Goal: Check status

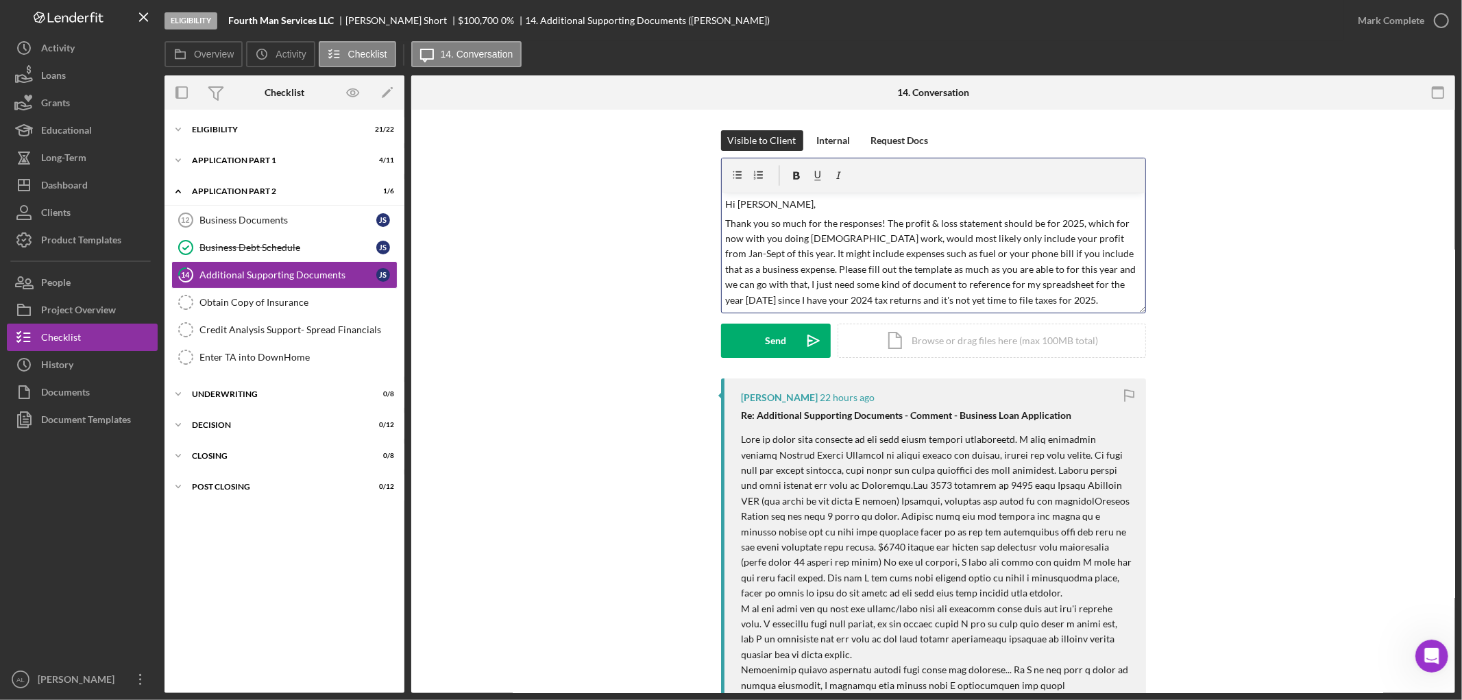
scroll to position [30, 0]
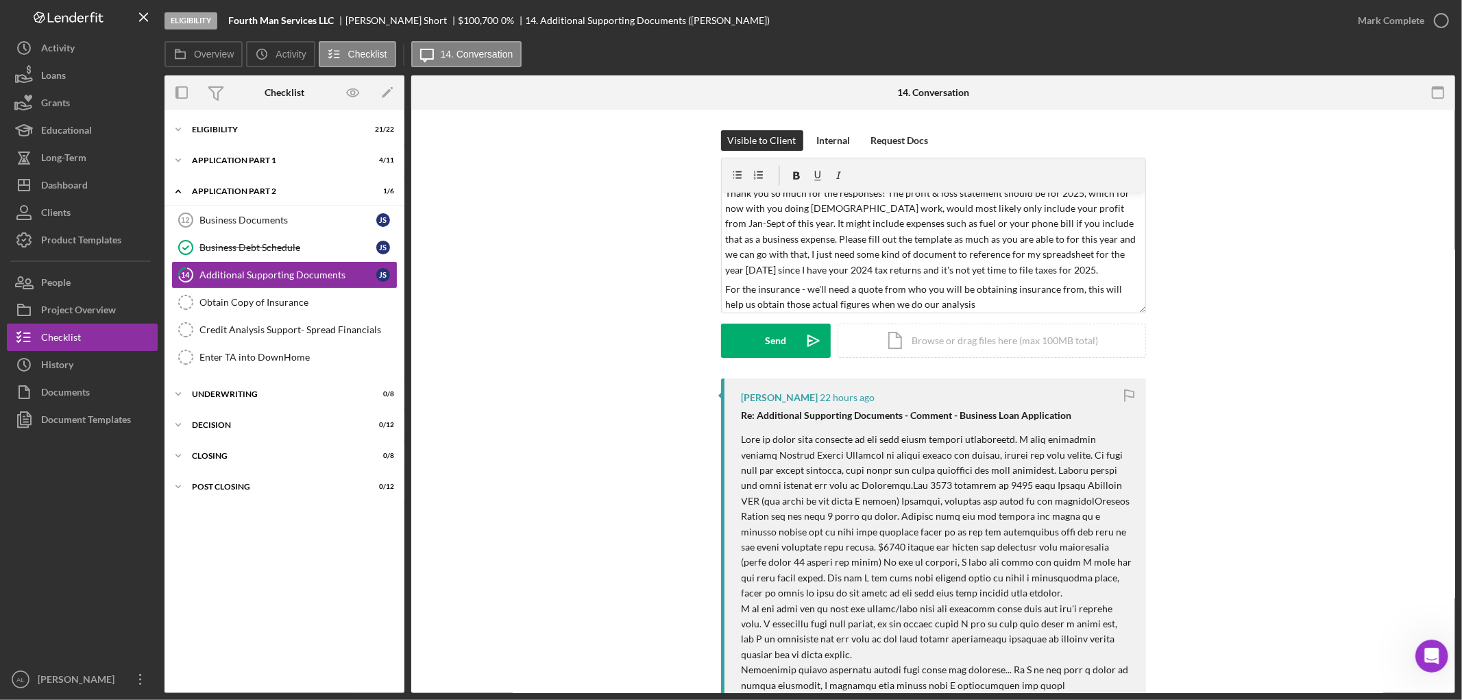
click at [570, 333] on div "Visible to Client Internal Request Docs v Color teal Color pink Remove color Ad…" at bounding box center [933, 254] width 1003 height 248
click at [982, 304] on p "For the insurance - we'll need a quote from who you will be obtaining insurance…" at bounding box center [933, 297] width 416 height 31
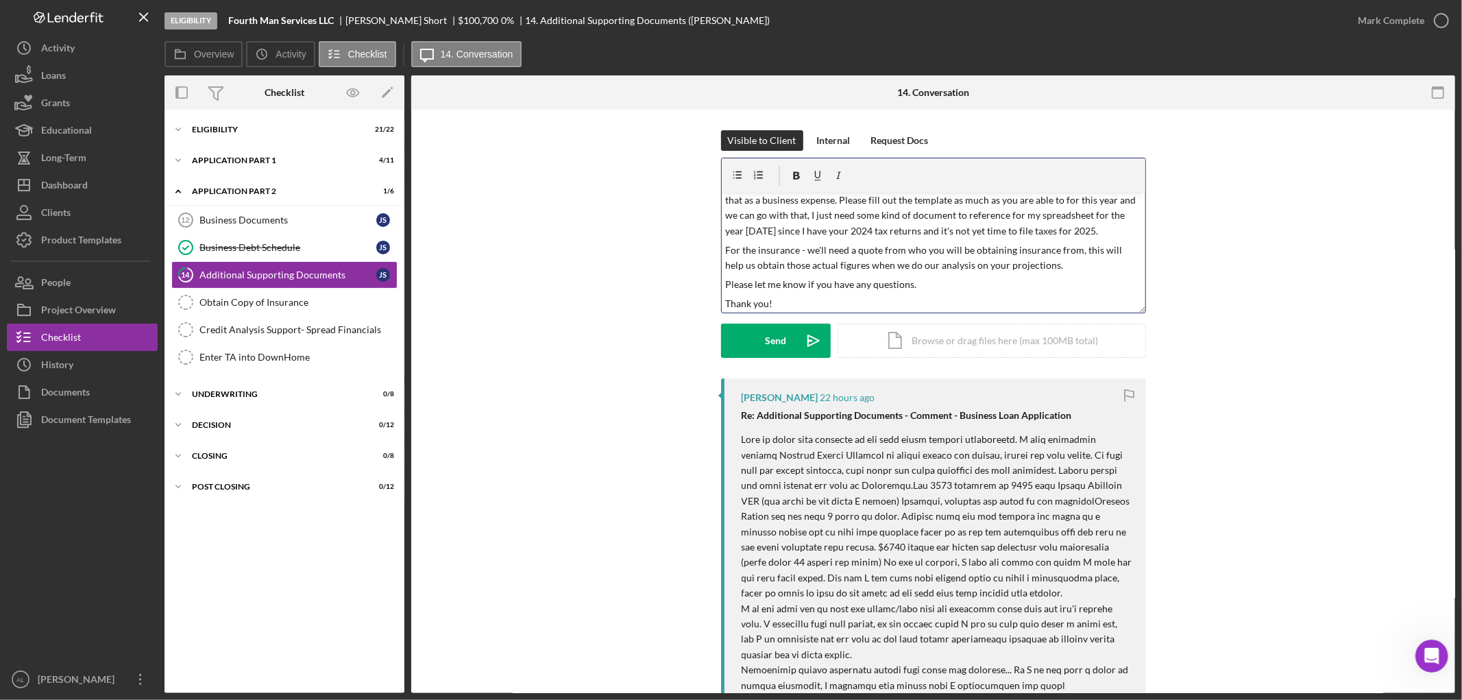
scroll to position [0, 0]
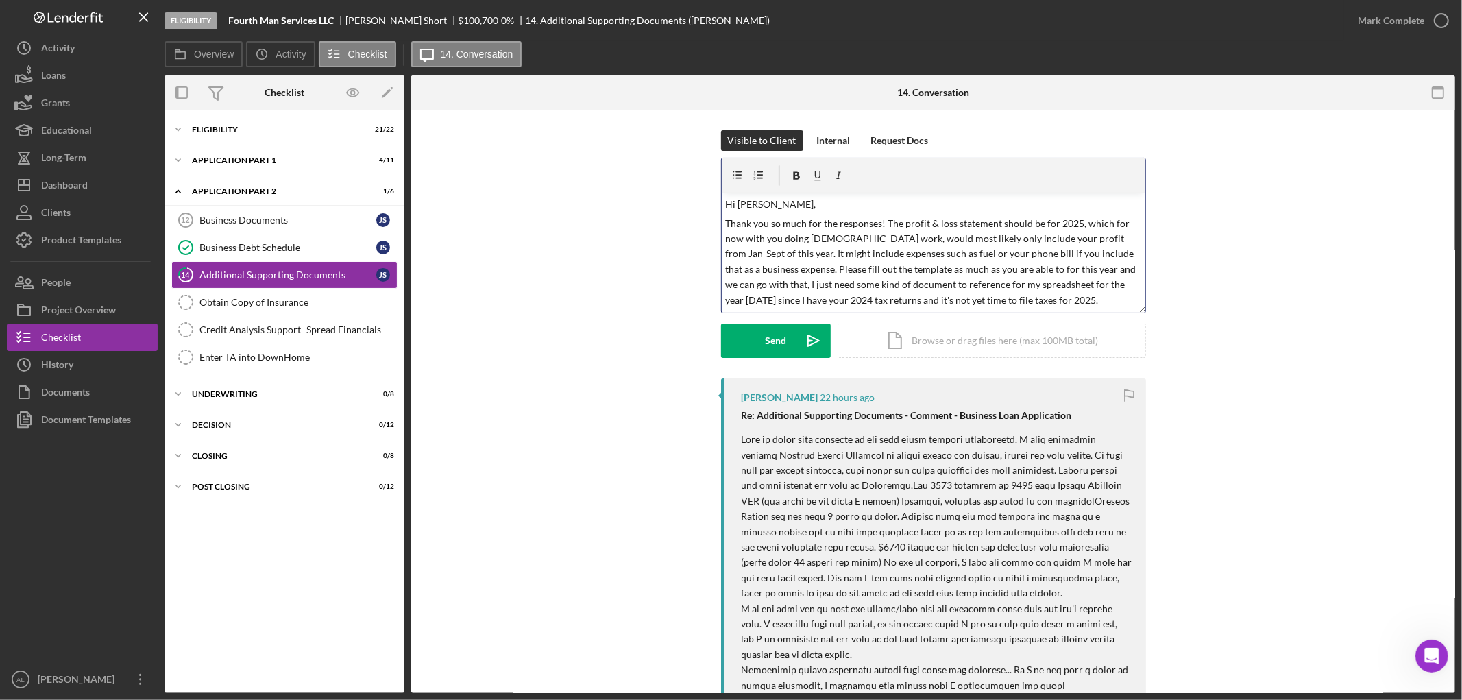
click at [889, 283] on p "Thank you so much for the responses! The profit & loss statement should be for …" at bounding box center [933, 262] width 416 height 92
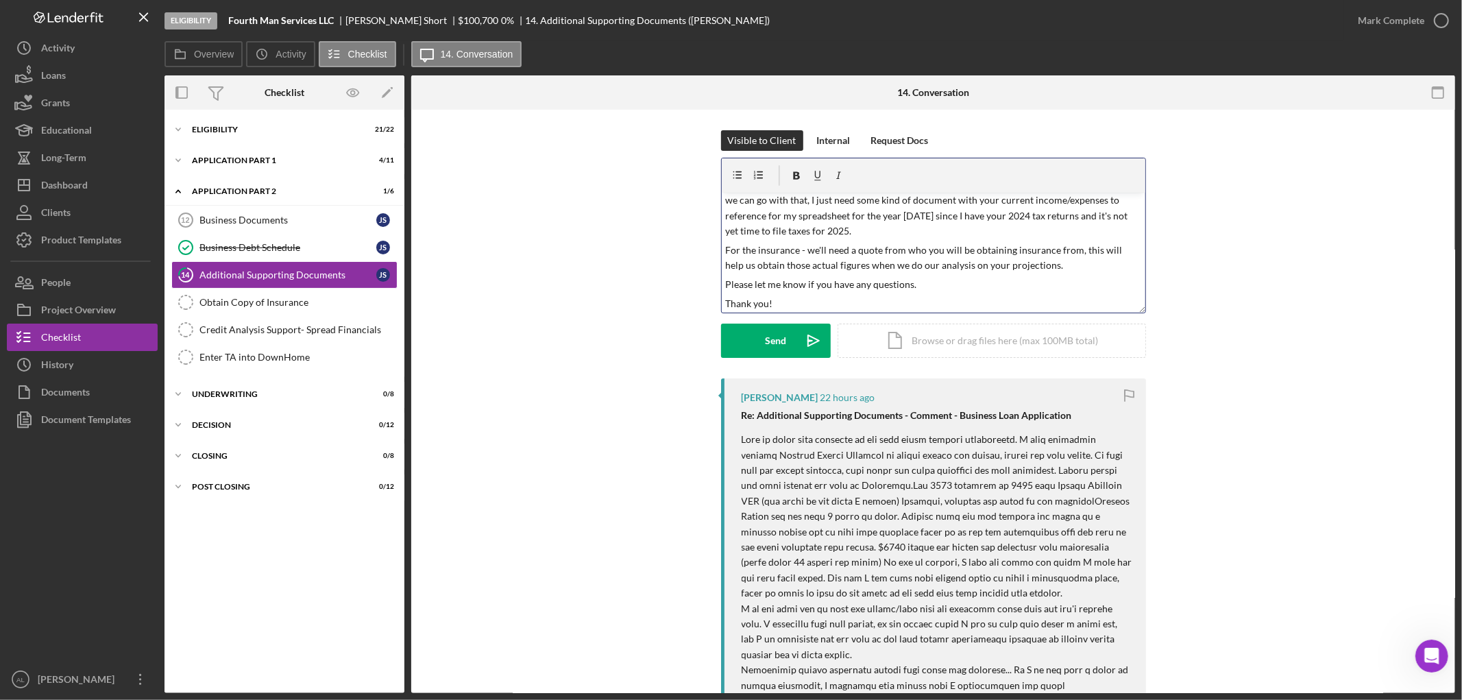
scroll to position [86, 0]
click at [819, 252] on p "For the insurance - we'll need a quote from who you will be obtaining insurance…" at bounding box center [933, 256] width 416 height 31
click at [816, 247] on p "For the insurance - we'll need a quote from who you will be obtaining insurance…" at bounding box center [933, 256] width 416 height 31
click at [780, 338] on div "Send" at bounding box center [775, 341] width 21 height 34
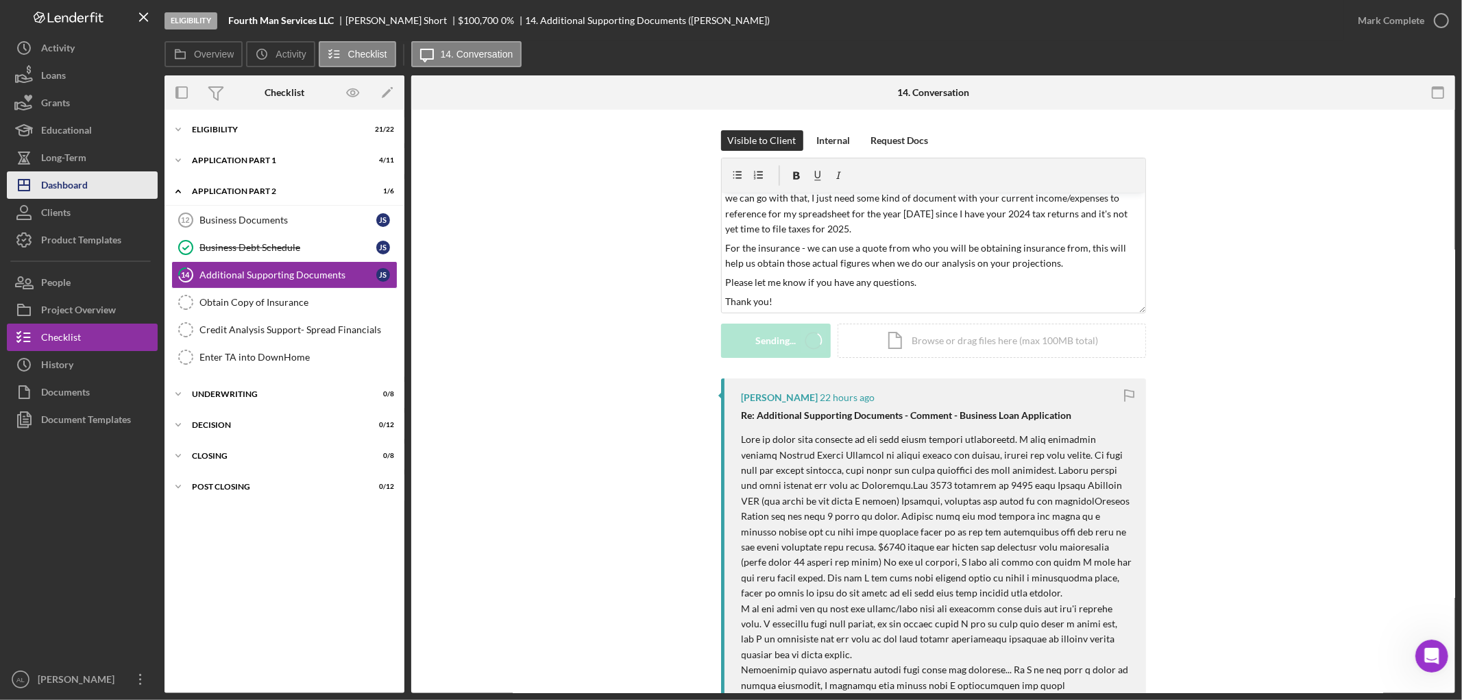
scroll to position [0, 0]
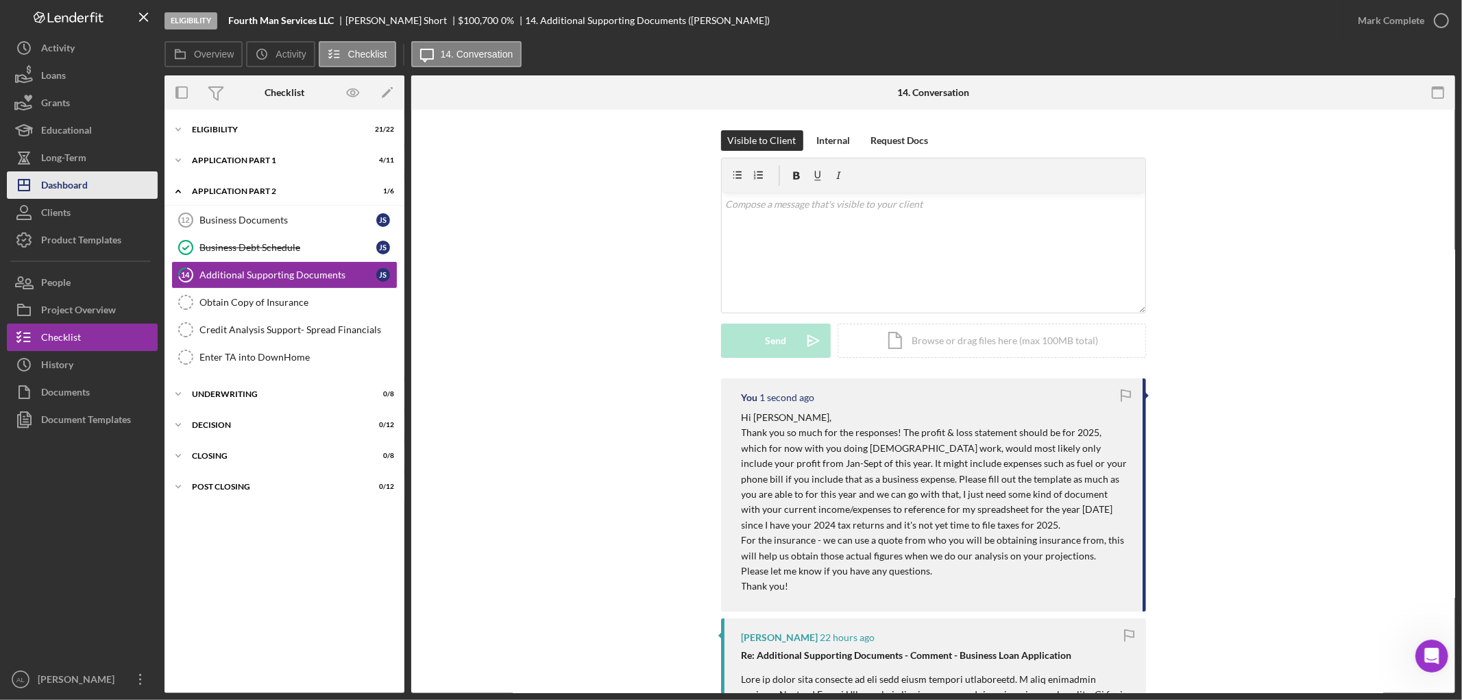
click at [78, 189] on div "Dashboard" at bounding box center [64, 186] width 47 height 31
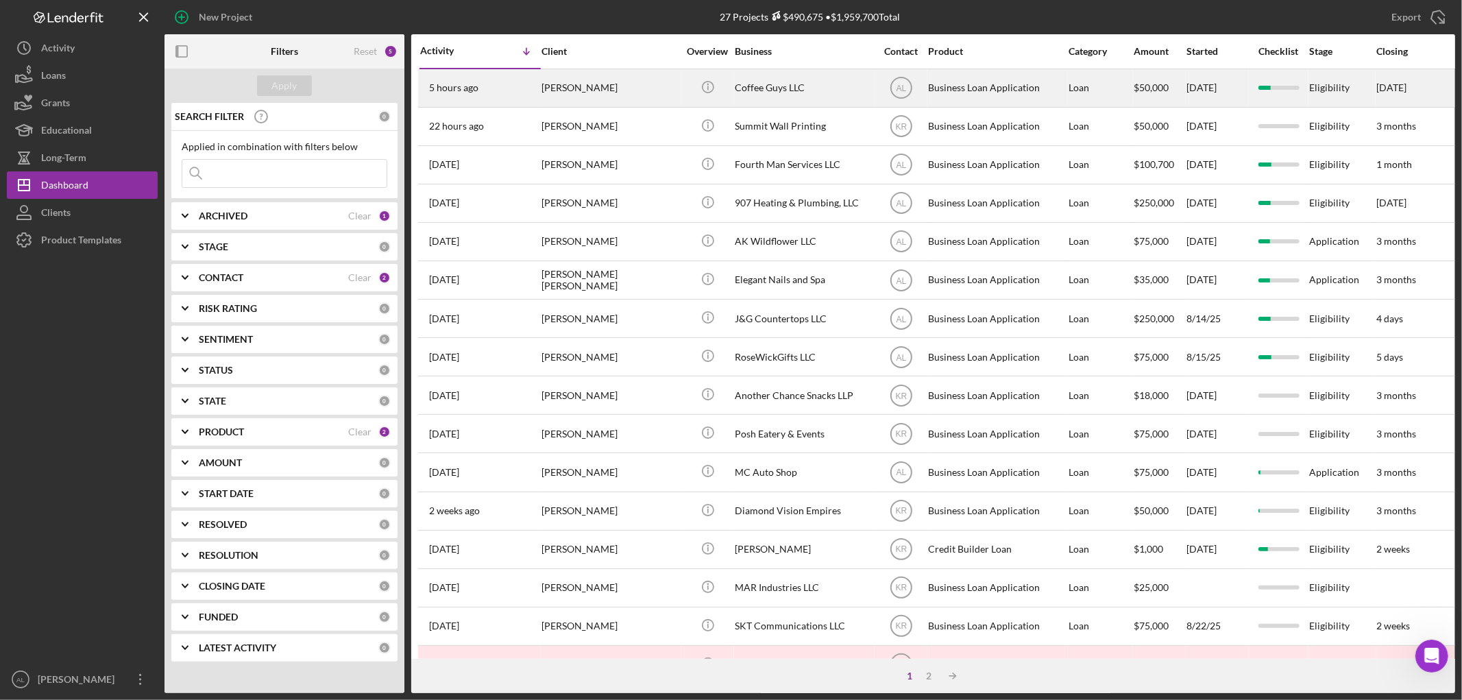
click at [602, 82] on div "[PERSON_NAME]" at bounding box center [610, 88] width 137 height 36
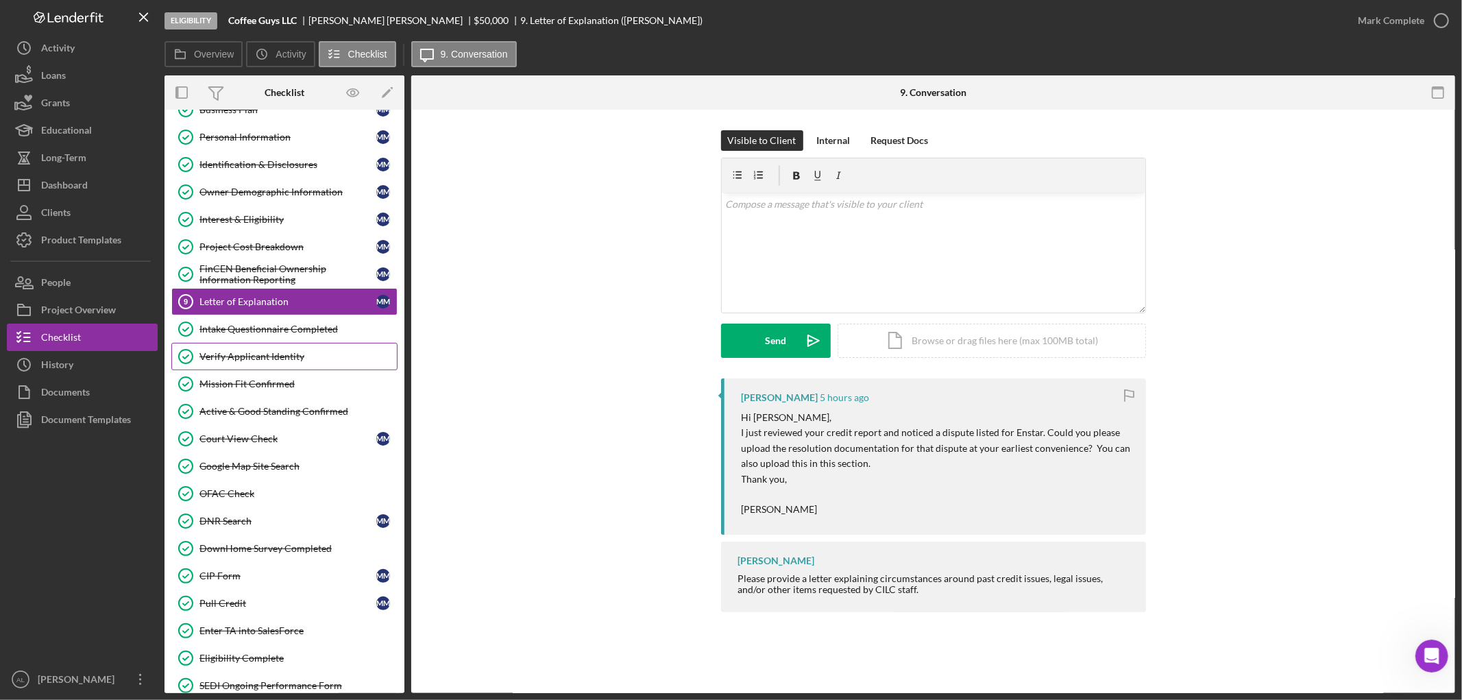
scroll to position [304, 0]
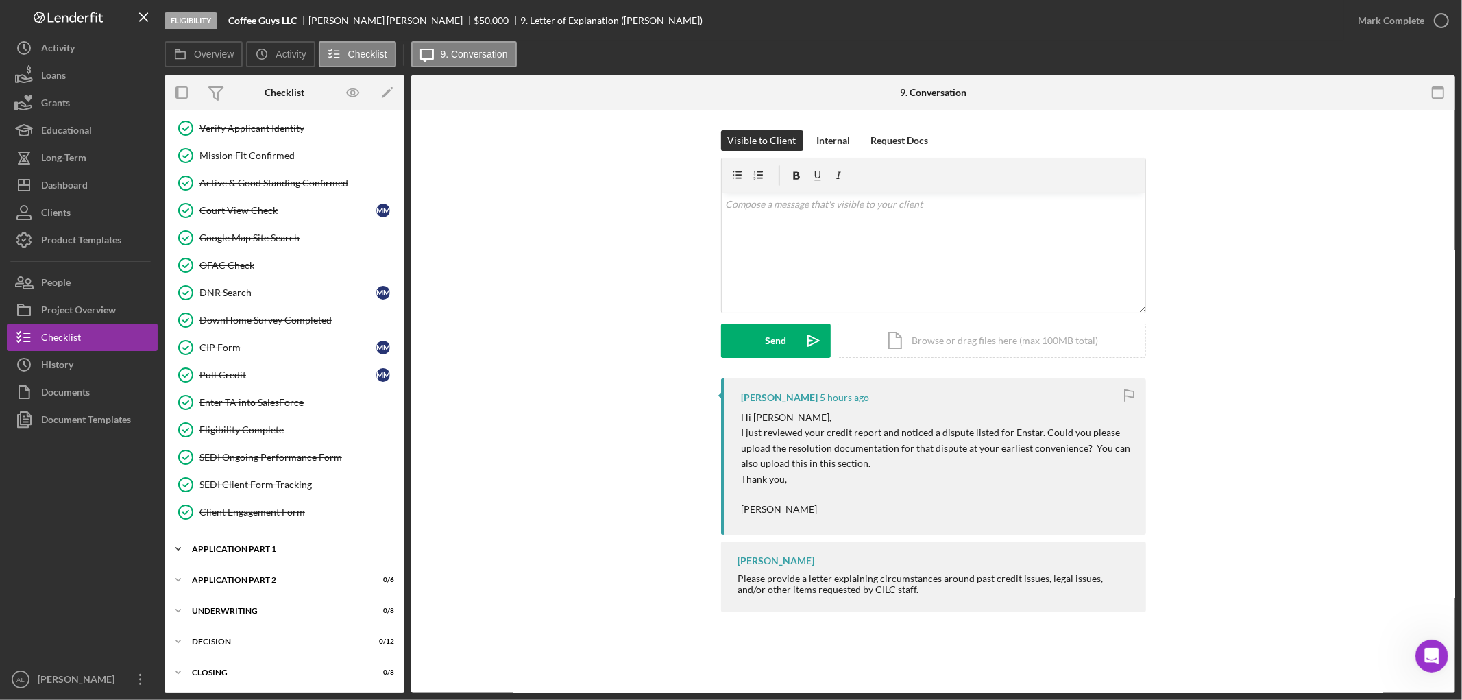
click at [329, 557] on div "Icon/Expander Application Part 1 1 / 11" at bounding box center [285, 548] width 240 height 27
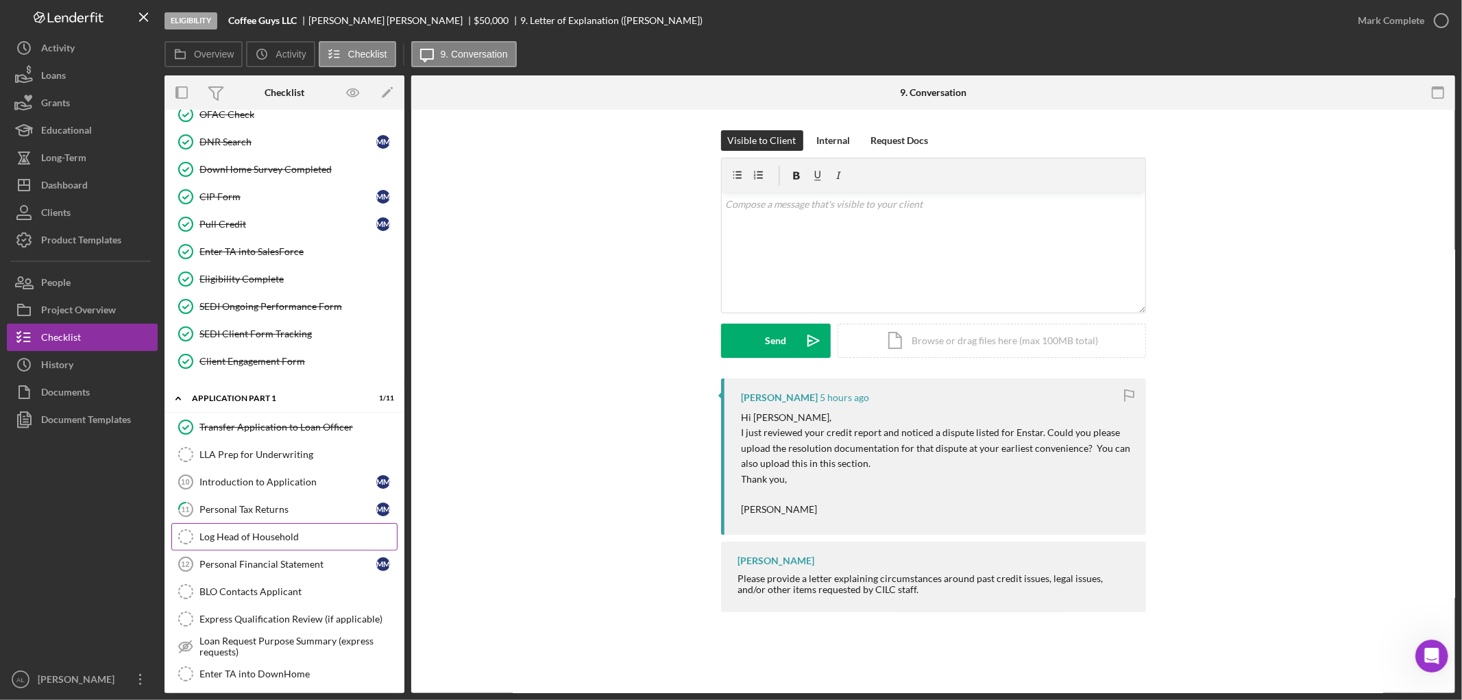
scroll to position [457, 0]
click at [278, 508] on div "Personal Tax Returns" at bounding box center [288, 508] width 177 height 11
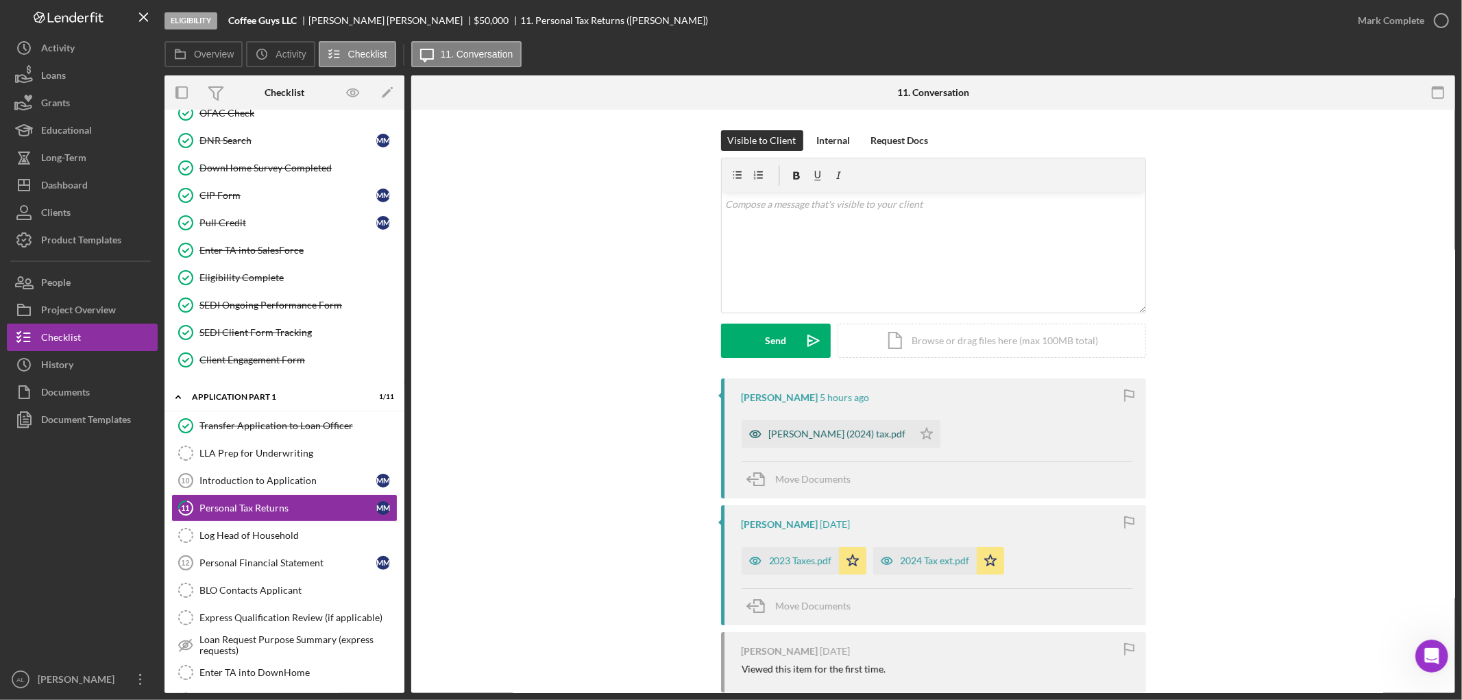
click at [817, 439] on div "[PERSON_NAME] (2024) tax.pdf" at bounding box center [837, 434] width 137 height 11
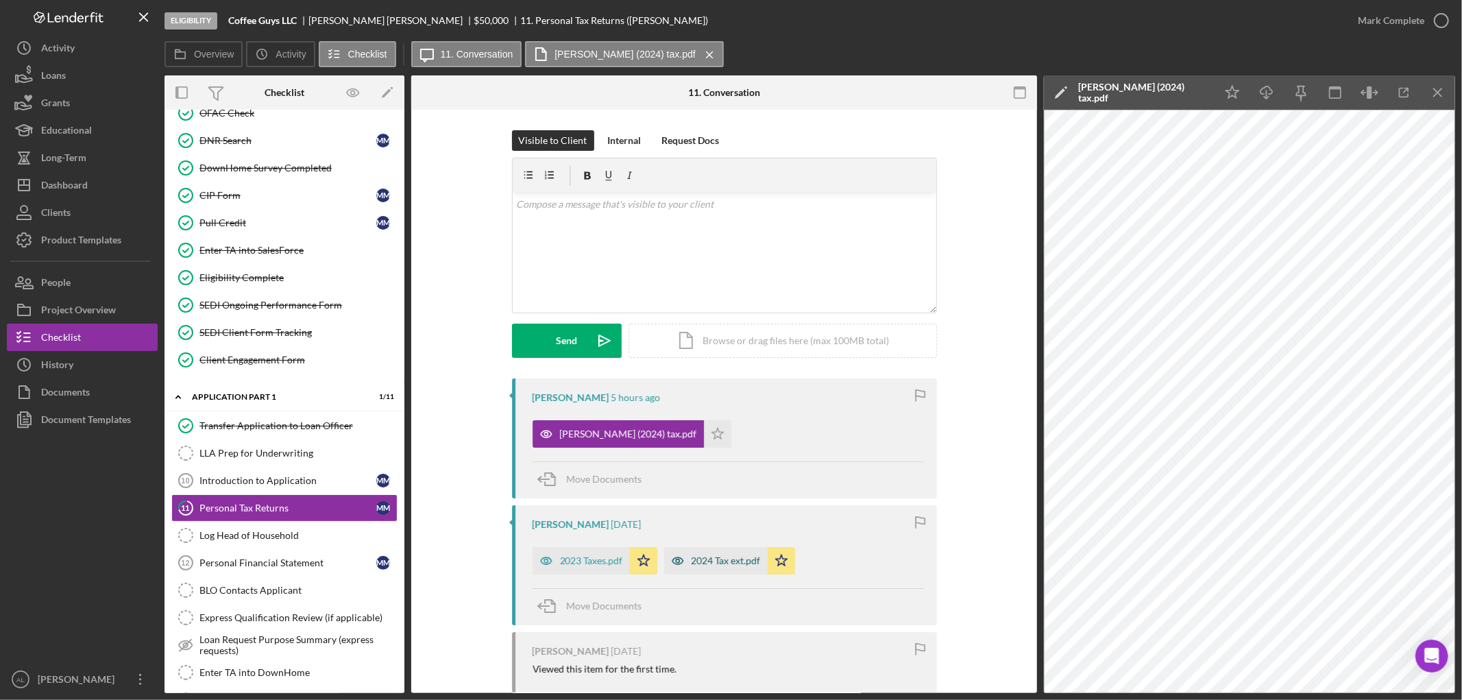
click at [690, 569] on div "2024 Tax ext.pdf" at bounding box center [716, 560] width 104 height 27
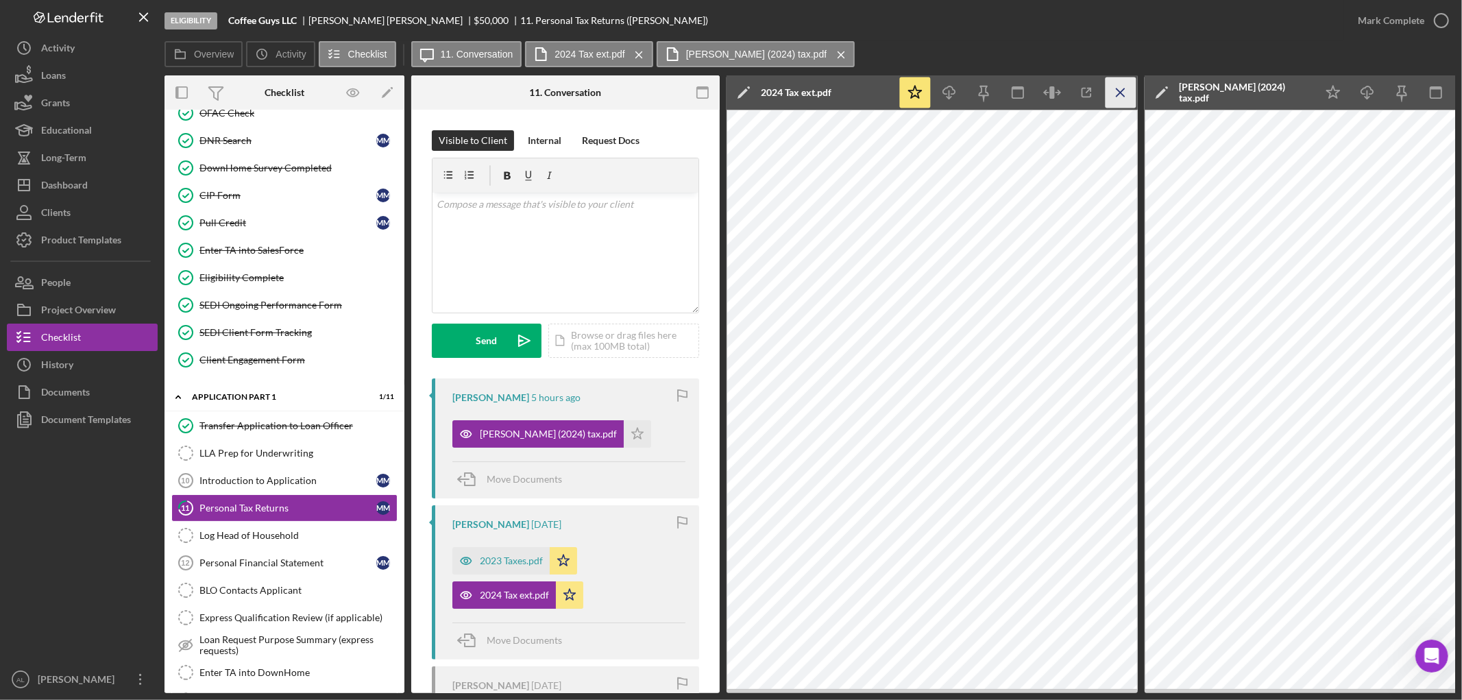
click at [1122, 91] on line "button" at bounding box center [1121, 92] width 8 height 8
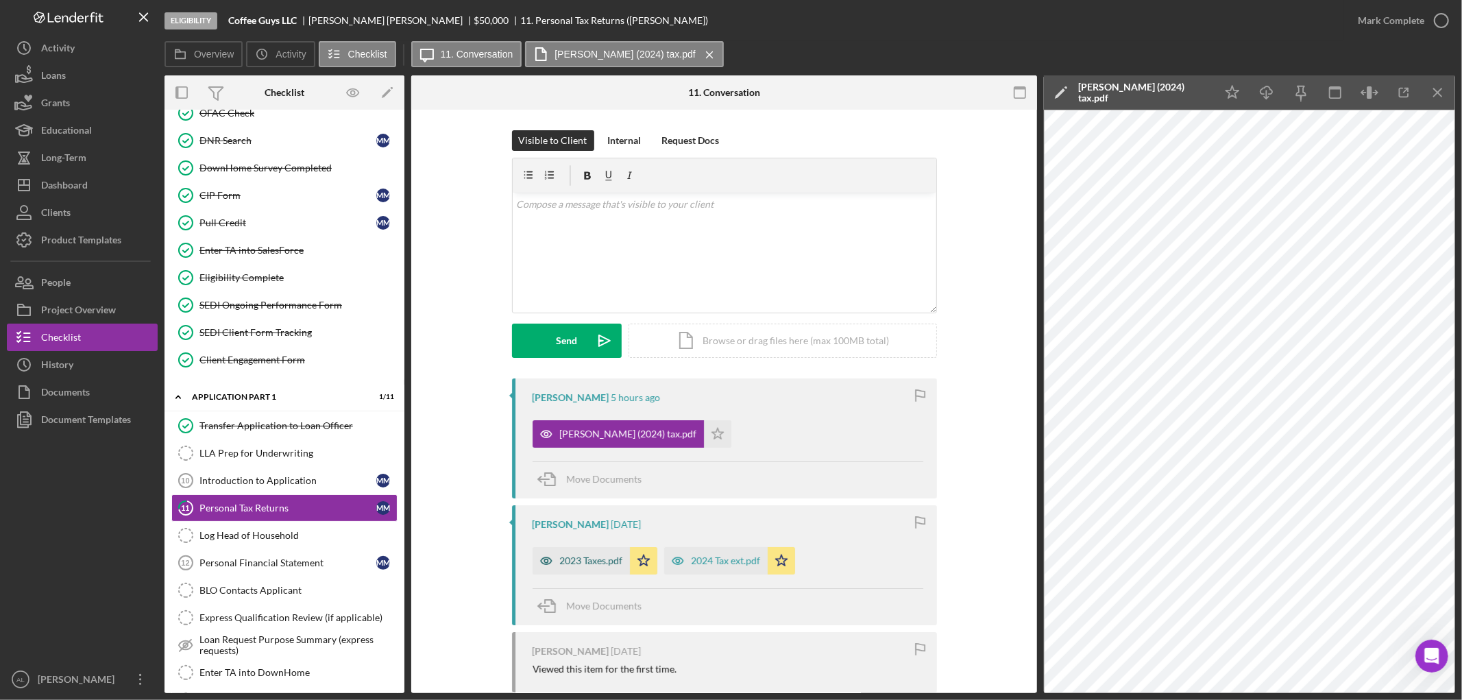
click at [583, 559] on div "2023 Taxes.pdf" at bounding box center [591, 560] width 63 height 11
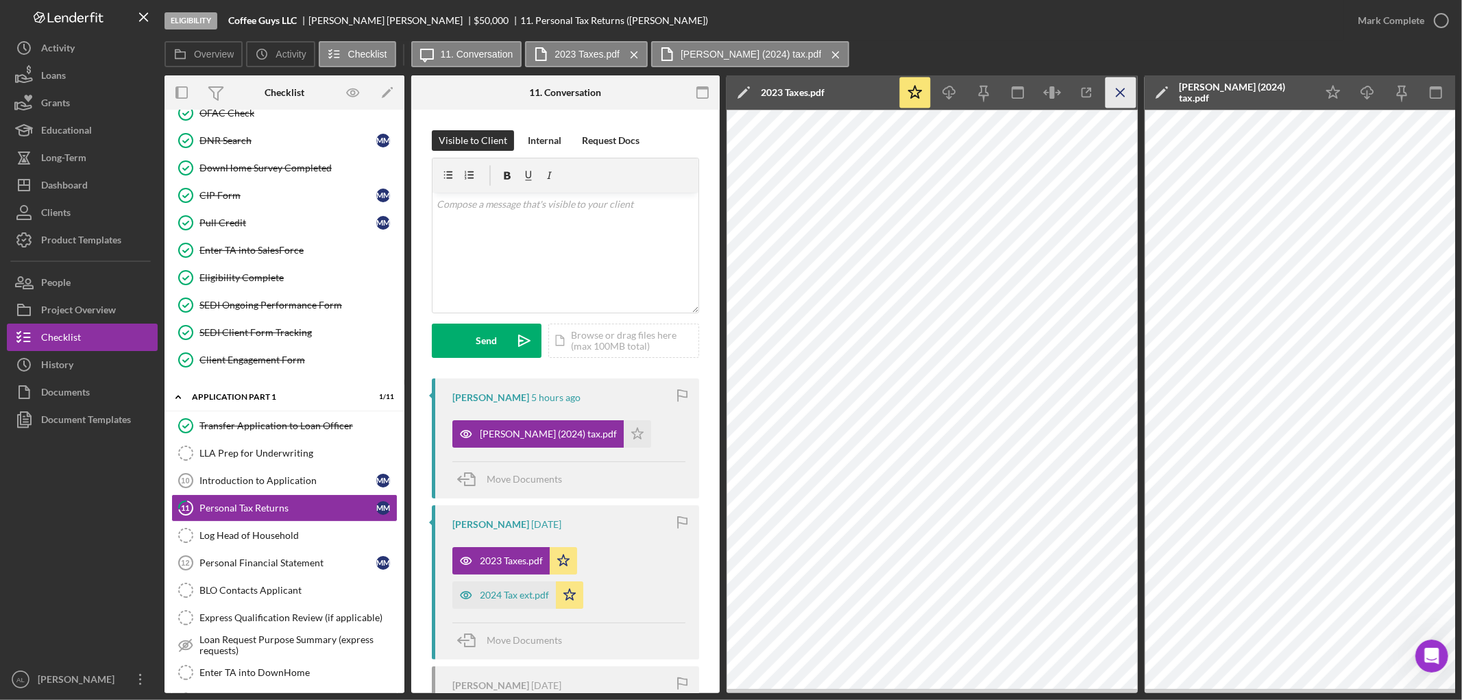
click at [1114, 94] on icon "Icon/Menu Close" at bounding box center [1121, 92] width 31 height 31
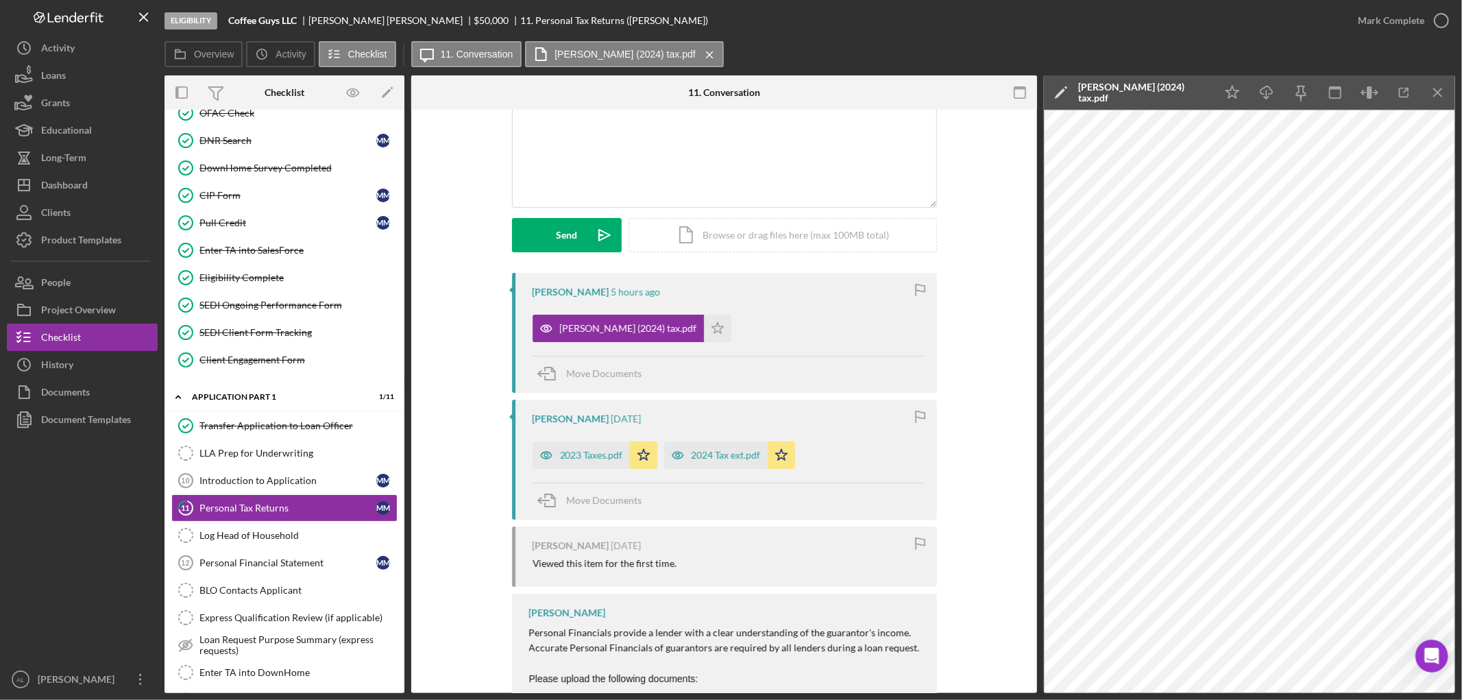
scroll to position [221, 0]
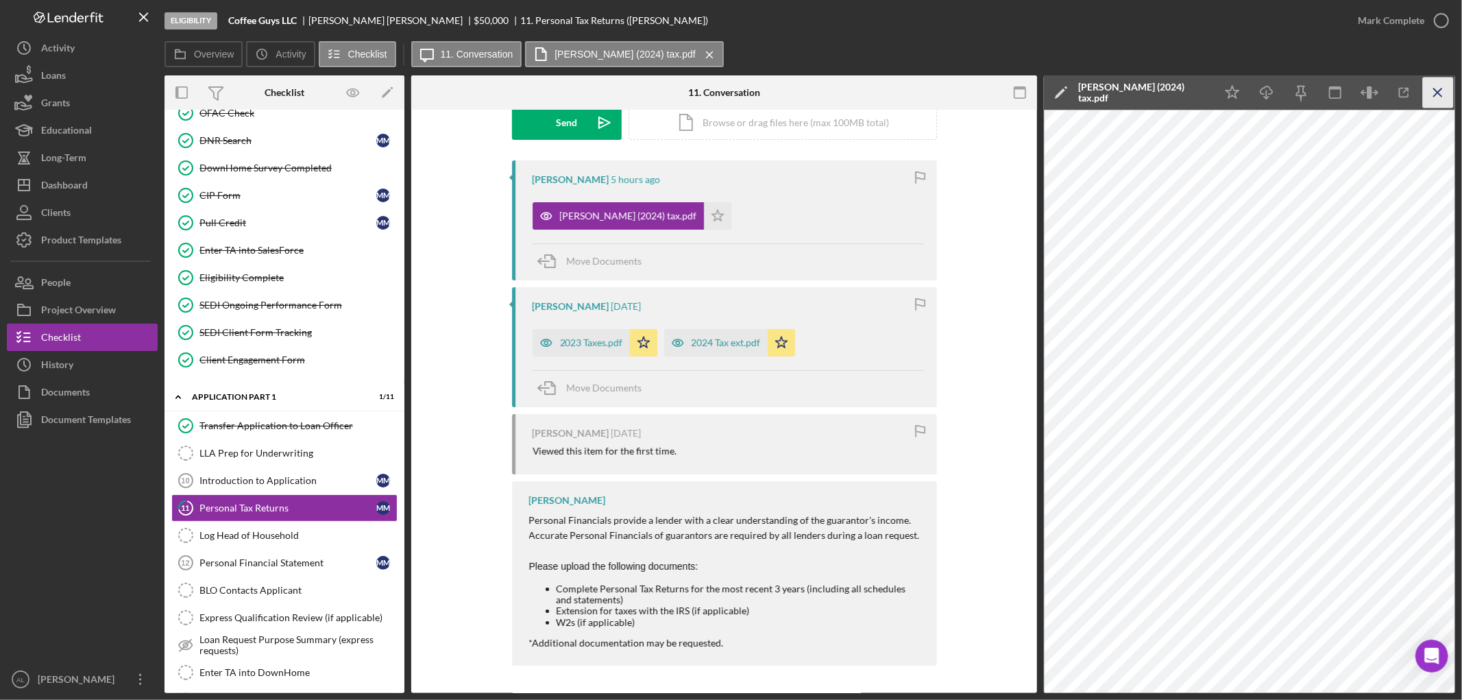
click at [1448, 97] on icon "Icon/Menu Close" at bounding box center [1438, 92] width 31 height 31
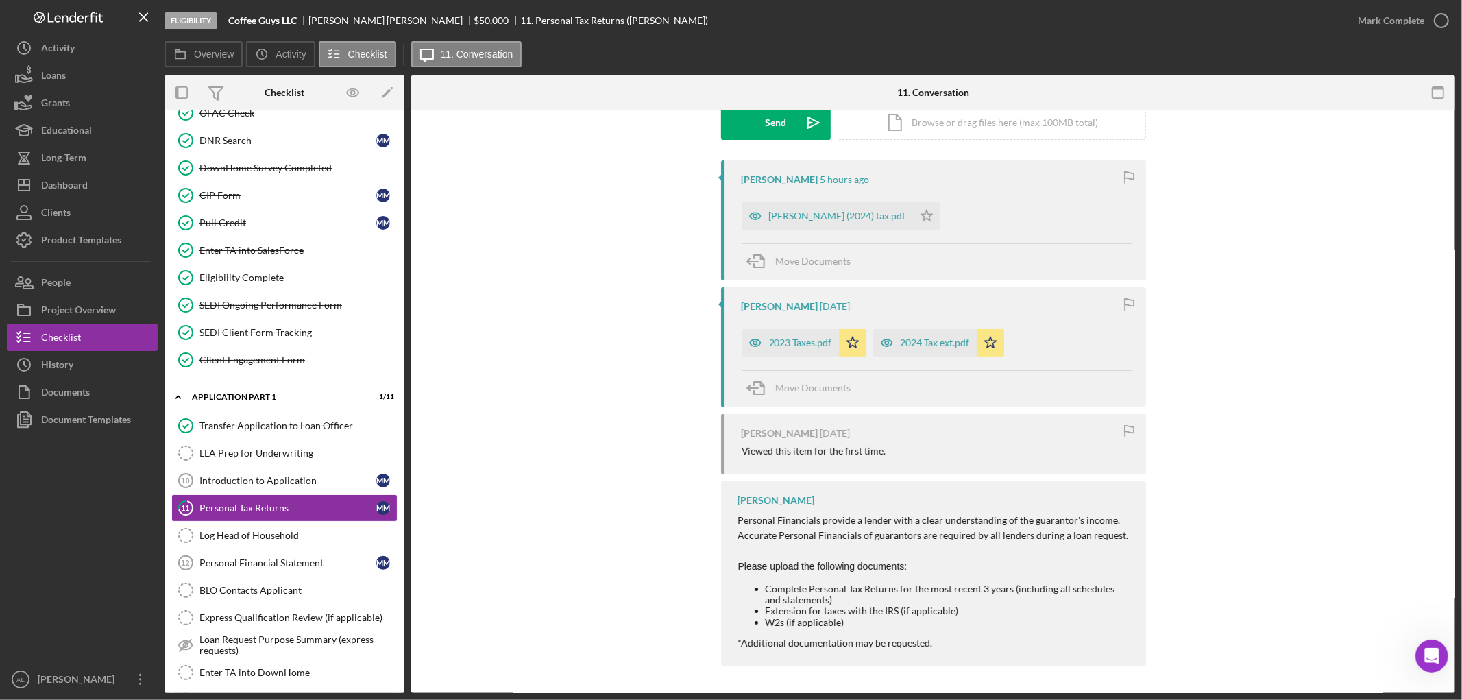
click at [1358, 224] on div "[PERSON_NAME] 5 hours ago [PERSON_NAME] (2024) tax.pdf Icon/Star Move Documents…" at bounding box center [933, 416] width 1003 height 512
click at [95, 190] on button "Icon/Dashboard Dashboard" at bounding box center [82, 184] width 151 height 27
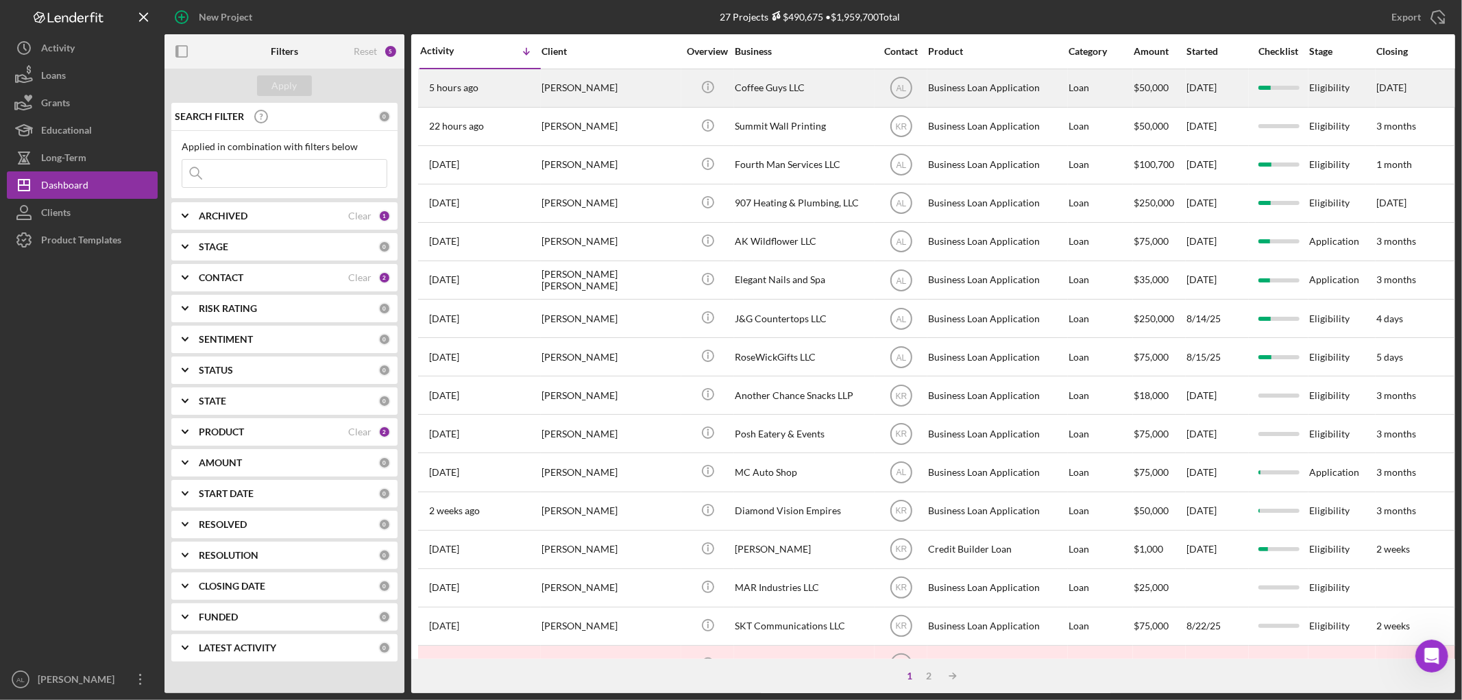
click at [577, 90] on div "[PERSON_NAME]" at bounding box center [610, 88] width 137 height 36
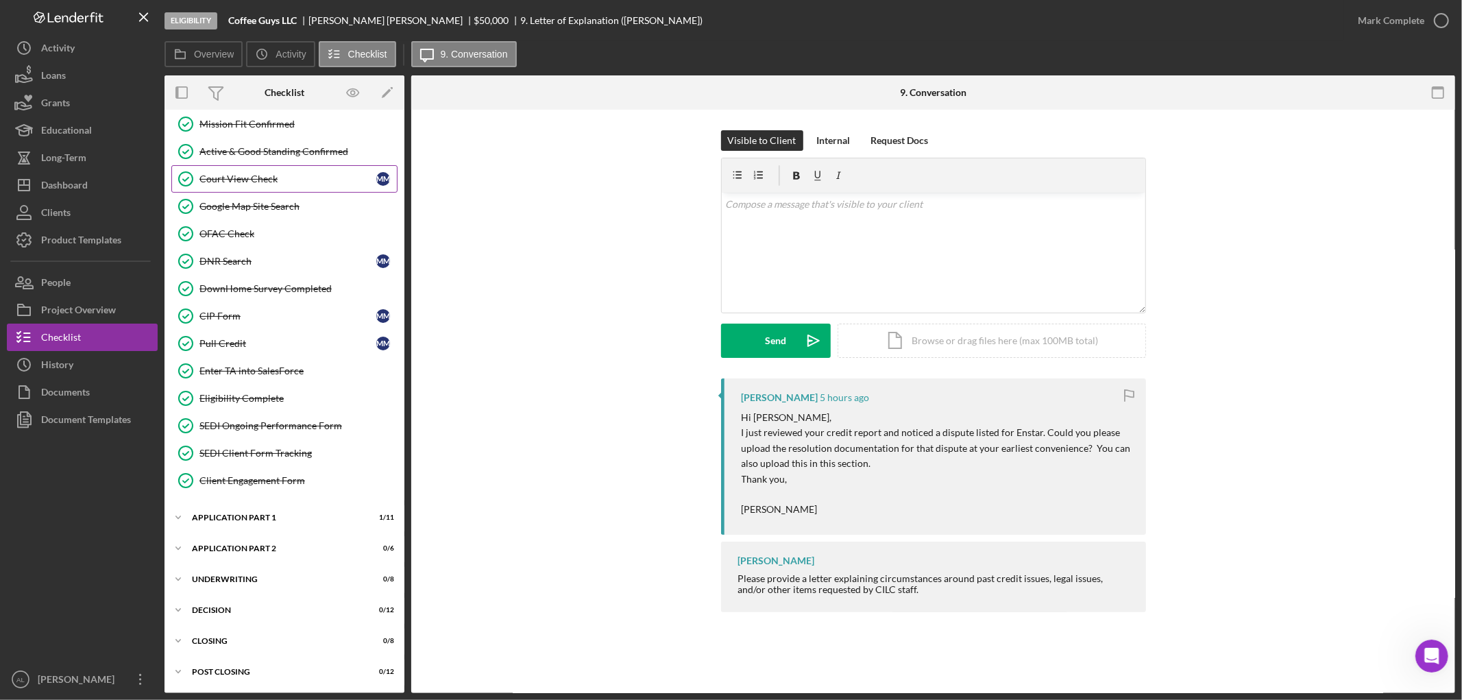
scroll to position [339, 0]
click at [285, 511] on div "Icon/Expander Application Part 1 1 / 11" at bounding box center [285, 517] width 240 height 27
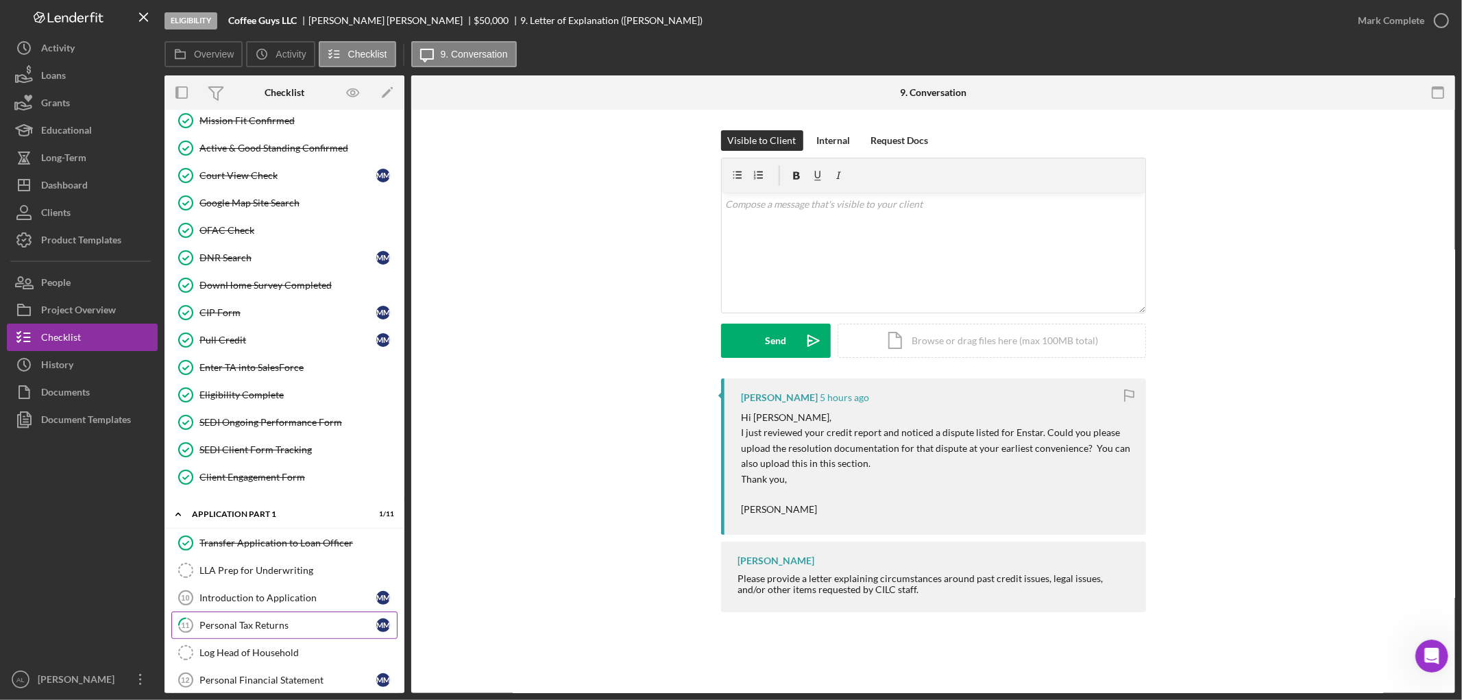
click at [275, 624] on div "Personal Tax Returns" at bounding box center [288, 625] width 177 height 11
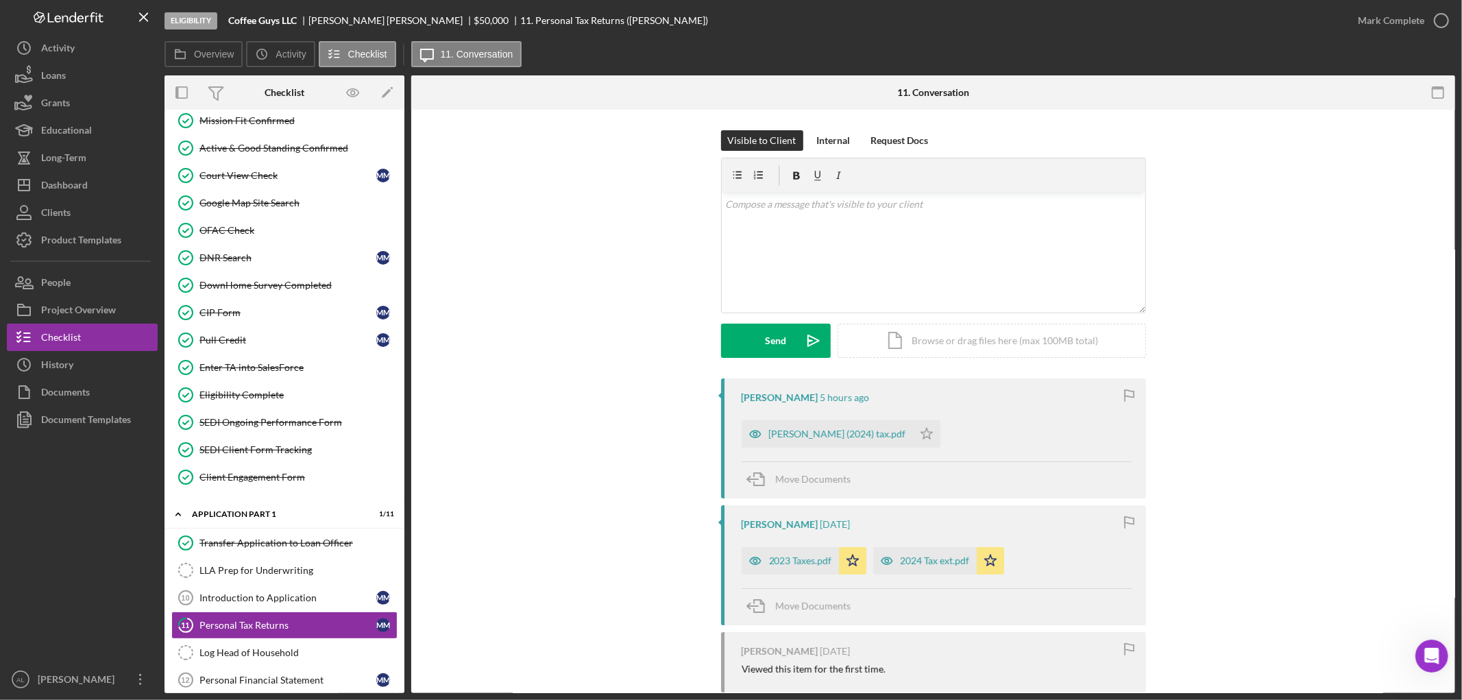
scroll to position [76, 0]
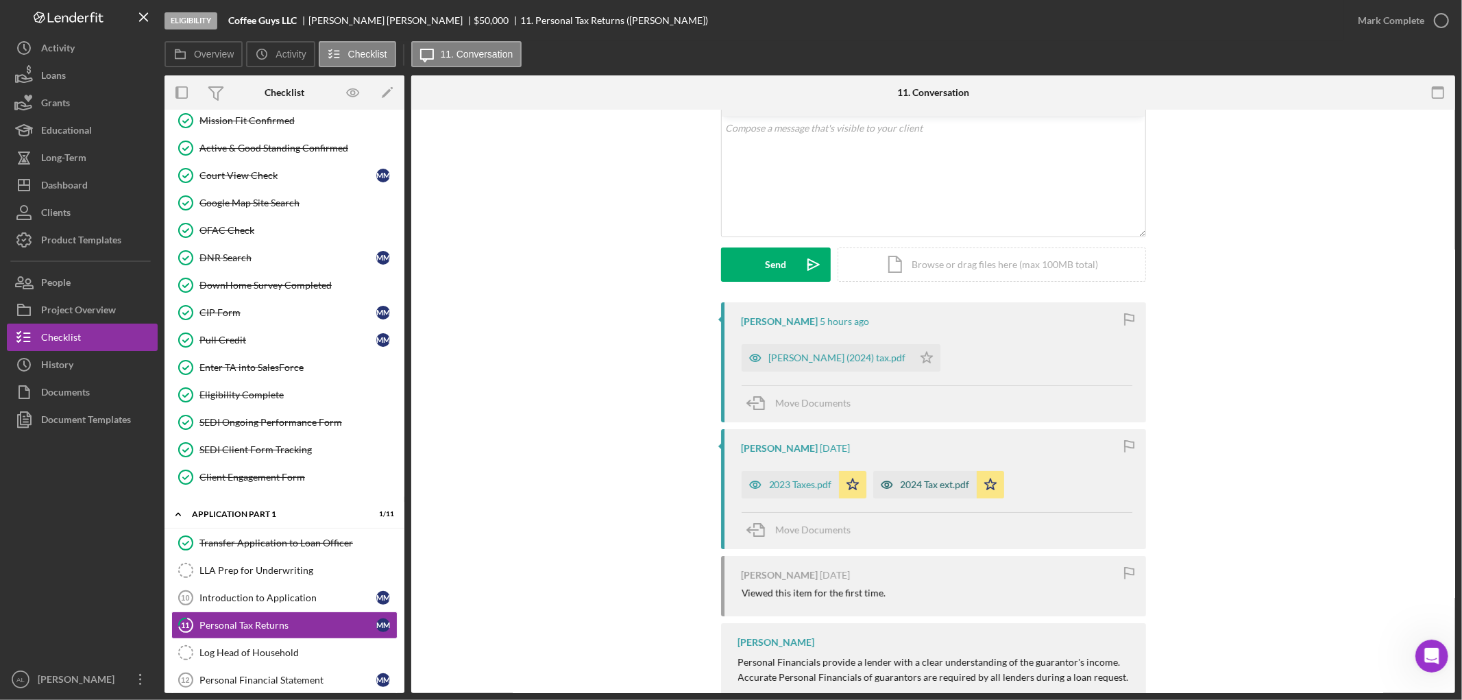
click at [922, 483] on div "2024 Tax ext.pdf" at bounding box center [935, 484] width 69 height 11
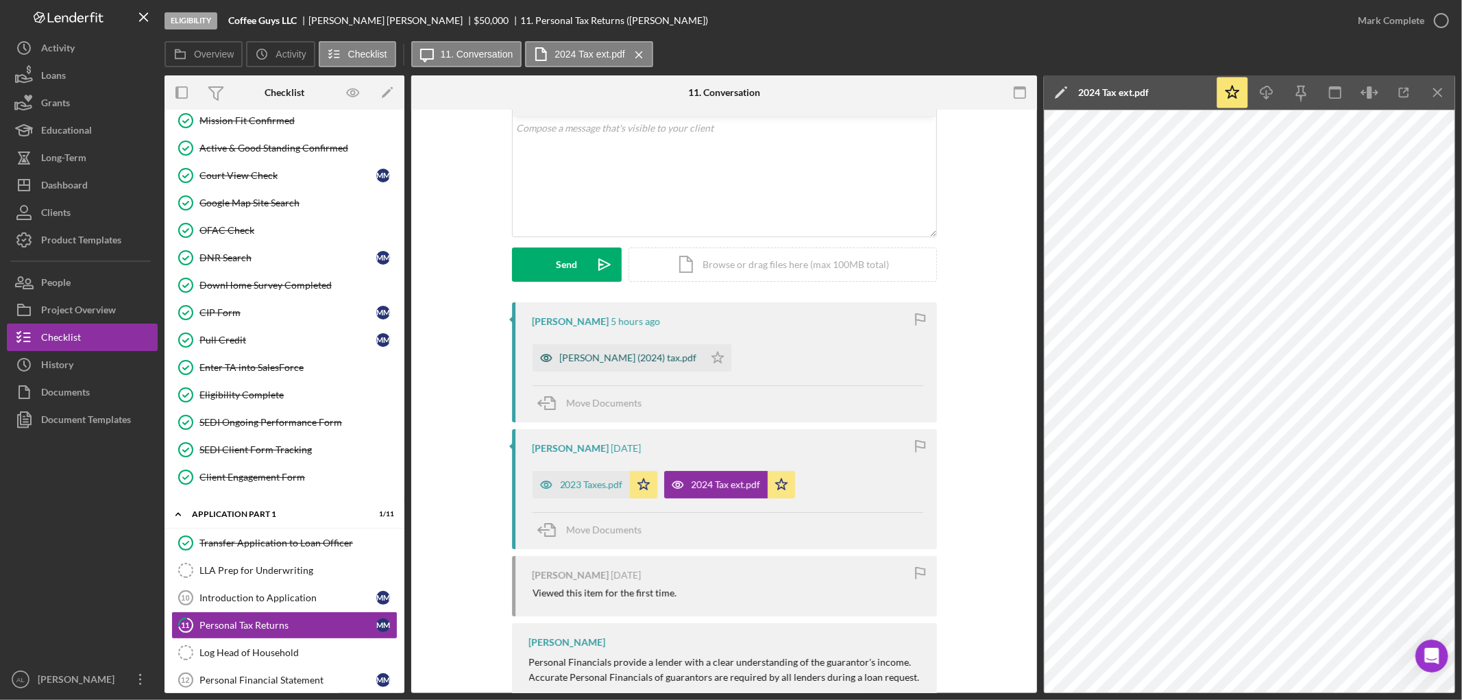
click at [629, 354] on div "[PERSON_NAME] (2024) tax.pdf" at bounding box center [628, 357] width 137 height 11
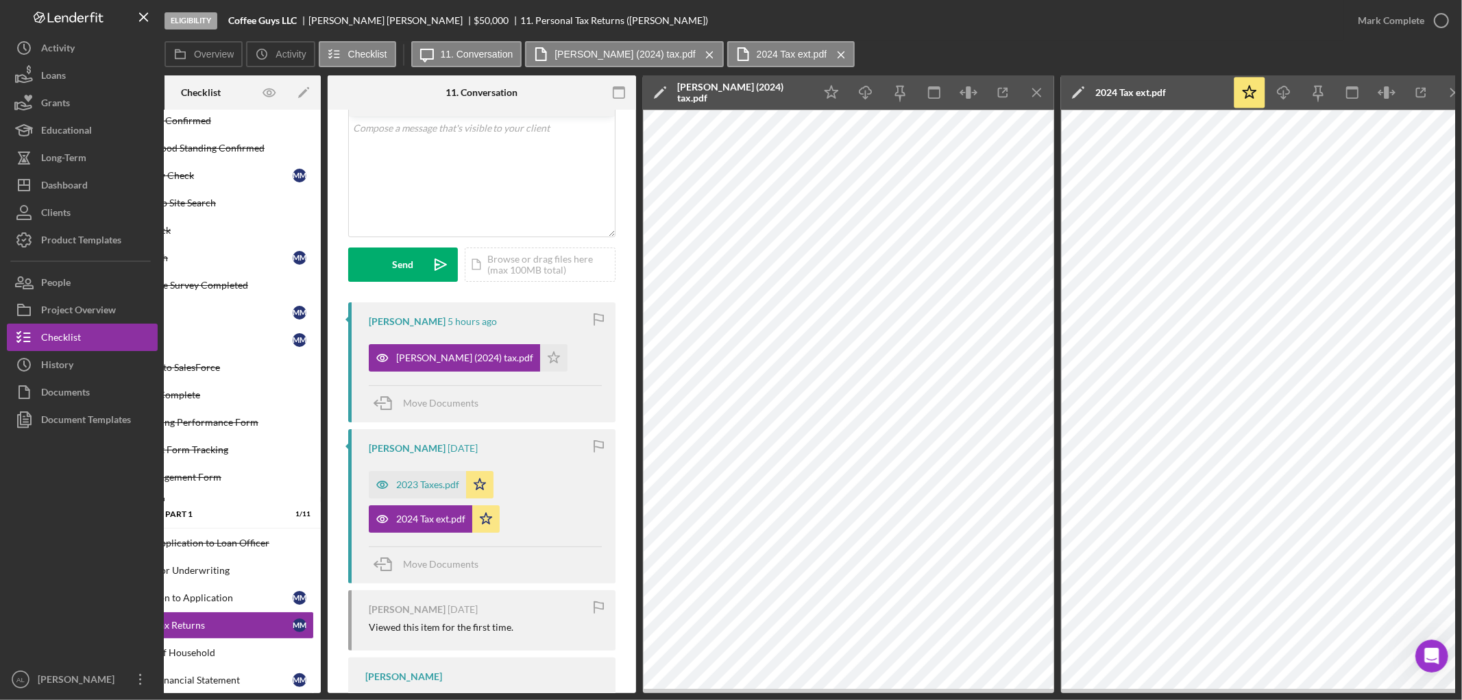
scroll to position [0, 100]
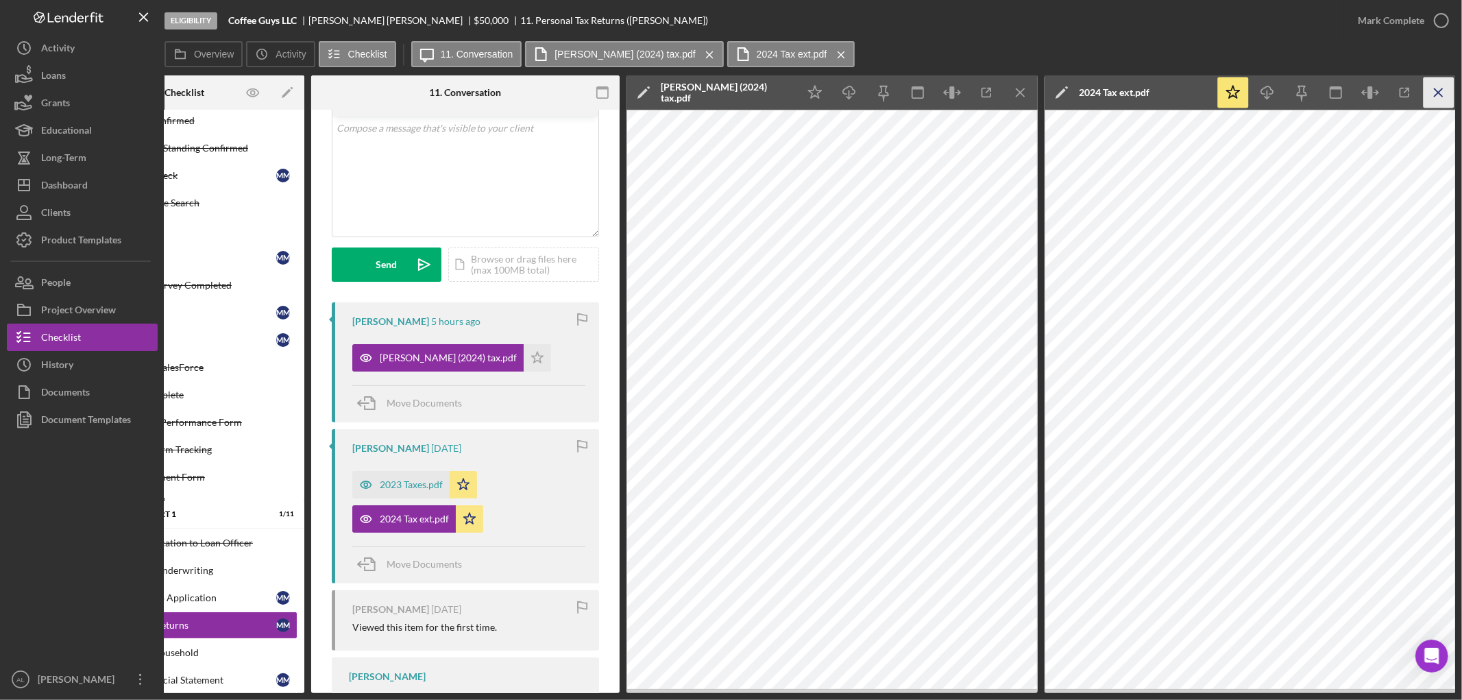
click at [1436, 93] on icon "Icon/Menu Close" at bounding box center [1439, 92] width 31 height 31
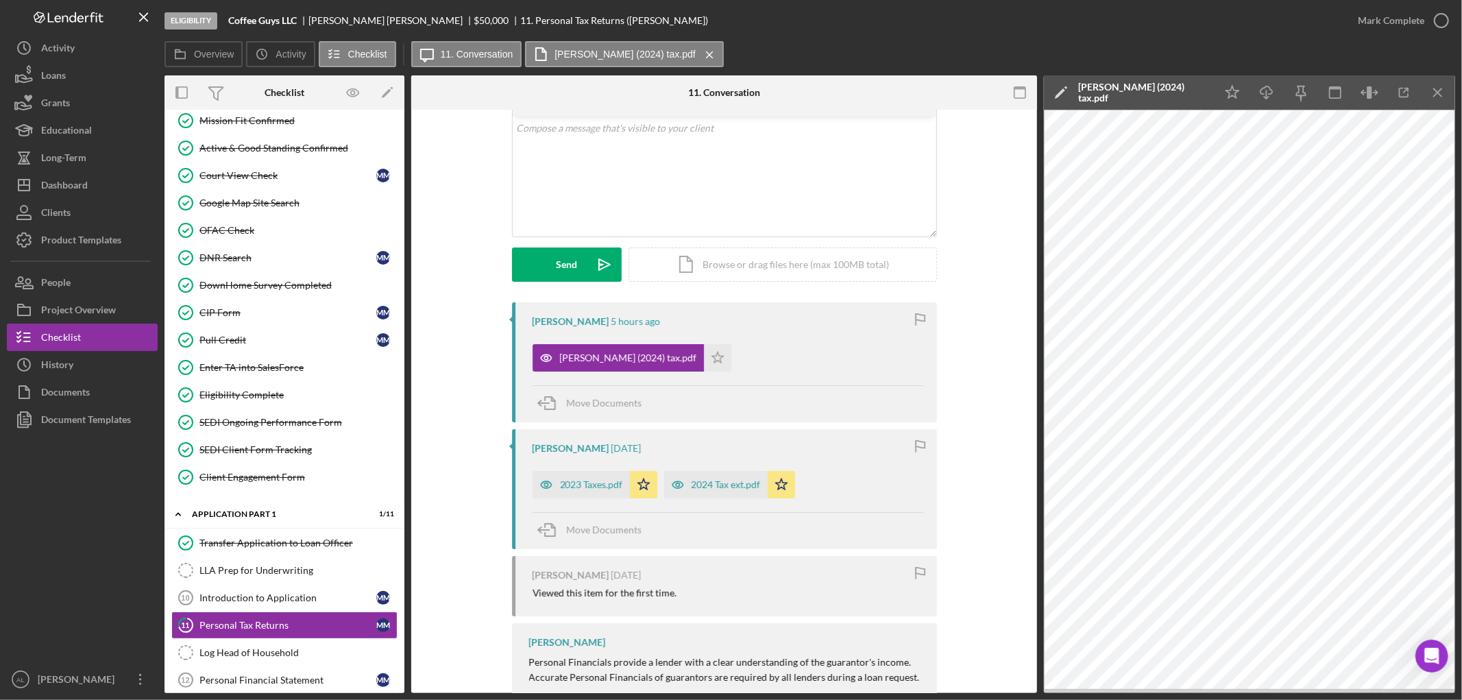
scroll to position [0, 0]
click at [588, 484] on div "2023 Taxes.pdf" at bounding box center [591, 484] width 63 height 11
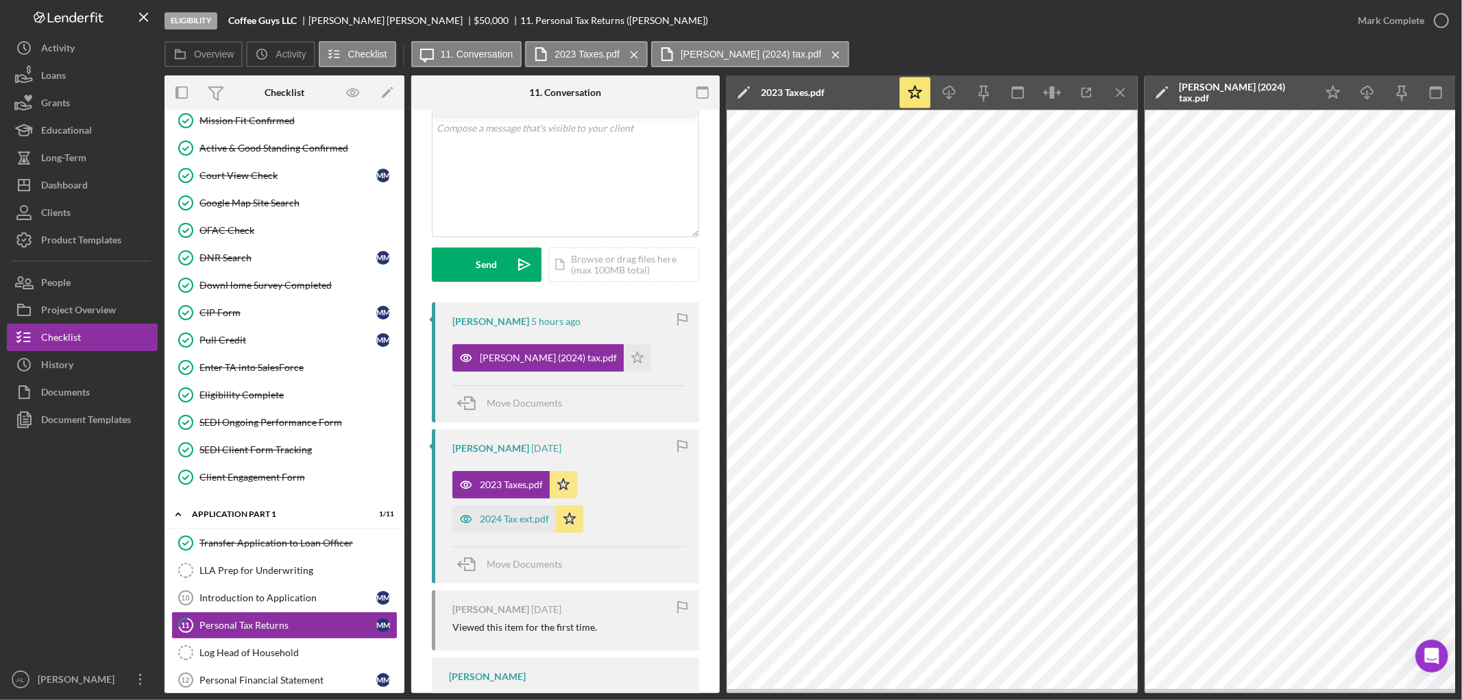
click at [711, 250] on div "Visible to Client Internal Request Docs v Color teal Color pink Remove color Ad…" at bounding box center [565, 473] width 309 height 878
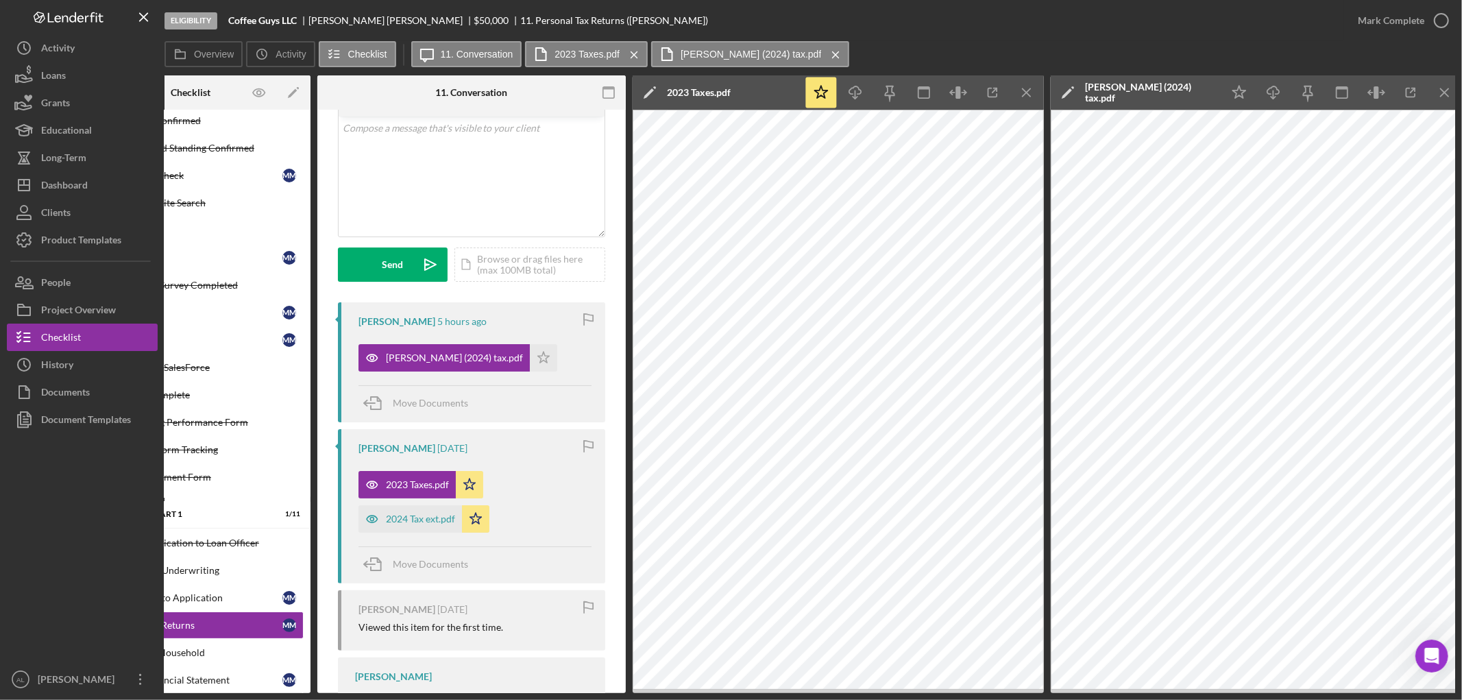
scroll to position [0, 100]
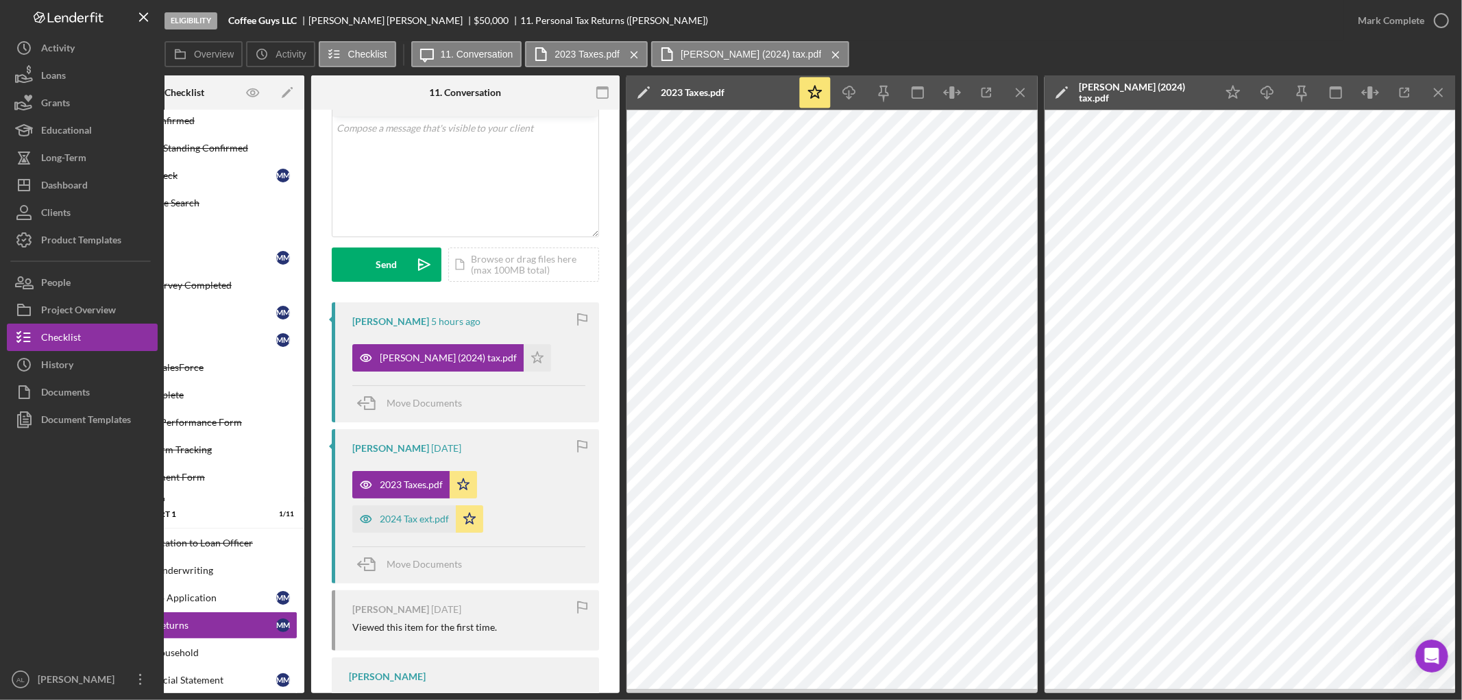
click at [599, 219] on div "Visible to Client Internal Request Docs v Color teal Color pink Remove color Ad…" at bounding box center [465, 473] width 309 height 878
click at [1445, 90] on icon "Icon/Menu Close" at bounding box center [1439, 92] width 31 height 31
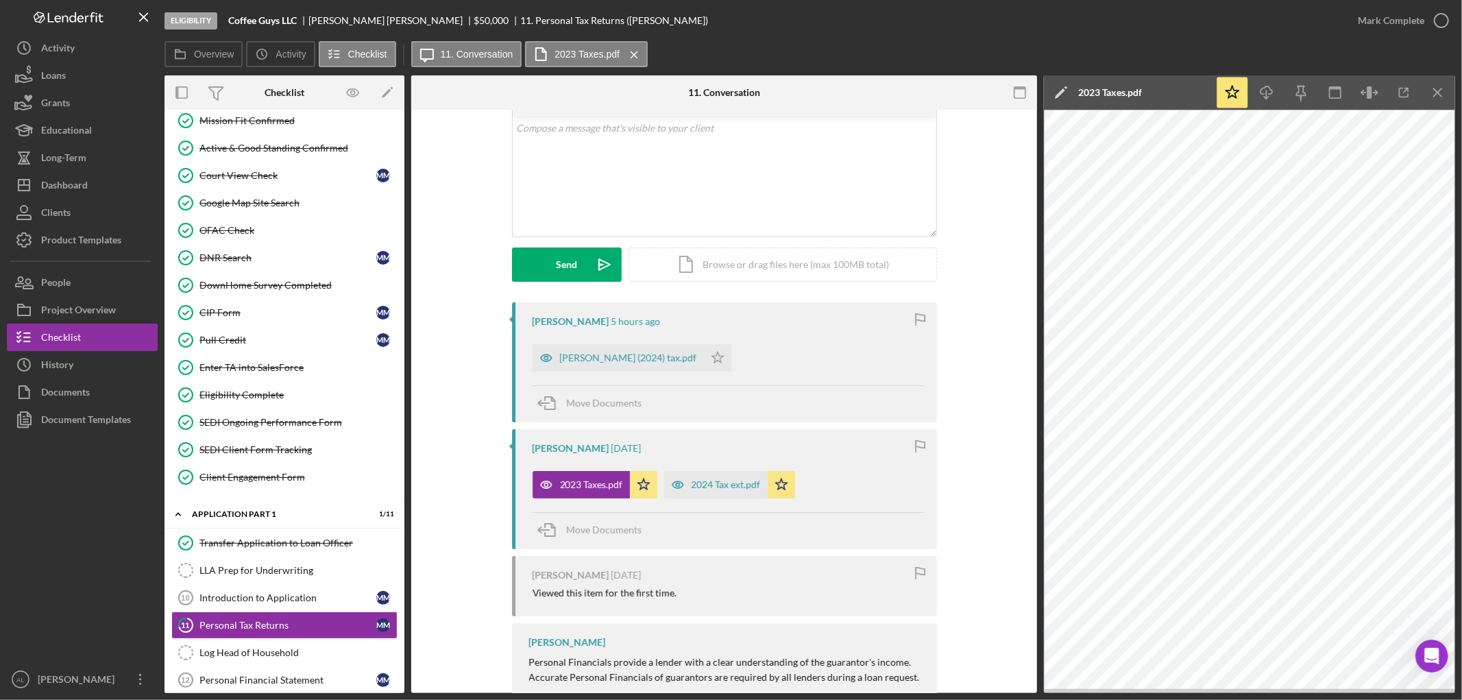
scroll to position [0, 0]
click at [714, 483] on div "2024 Tax ext.pdf" at bounding box center [726, 484] width 69 height 11
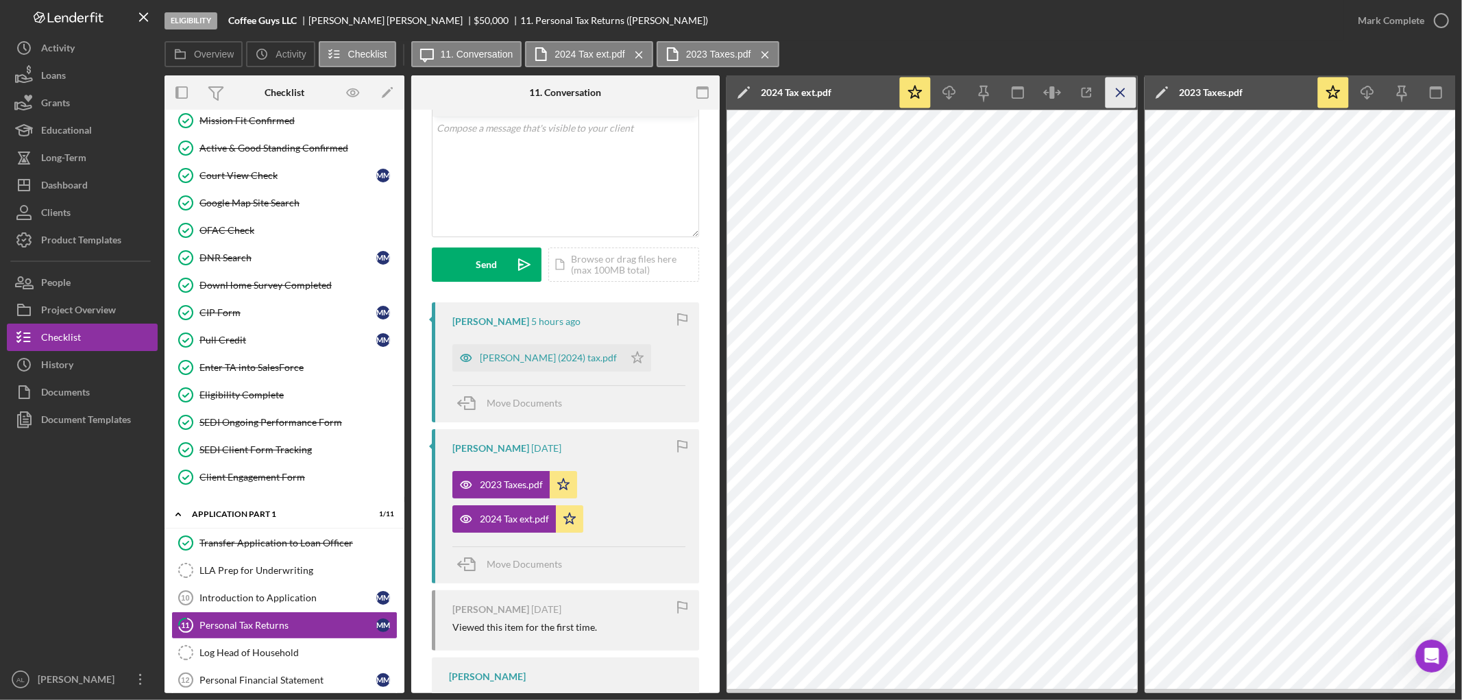
click at [1126, 93] on icon "Icon/Menu Close" at bounding box center [1121, 92] width 31 height 31
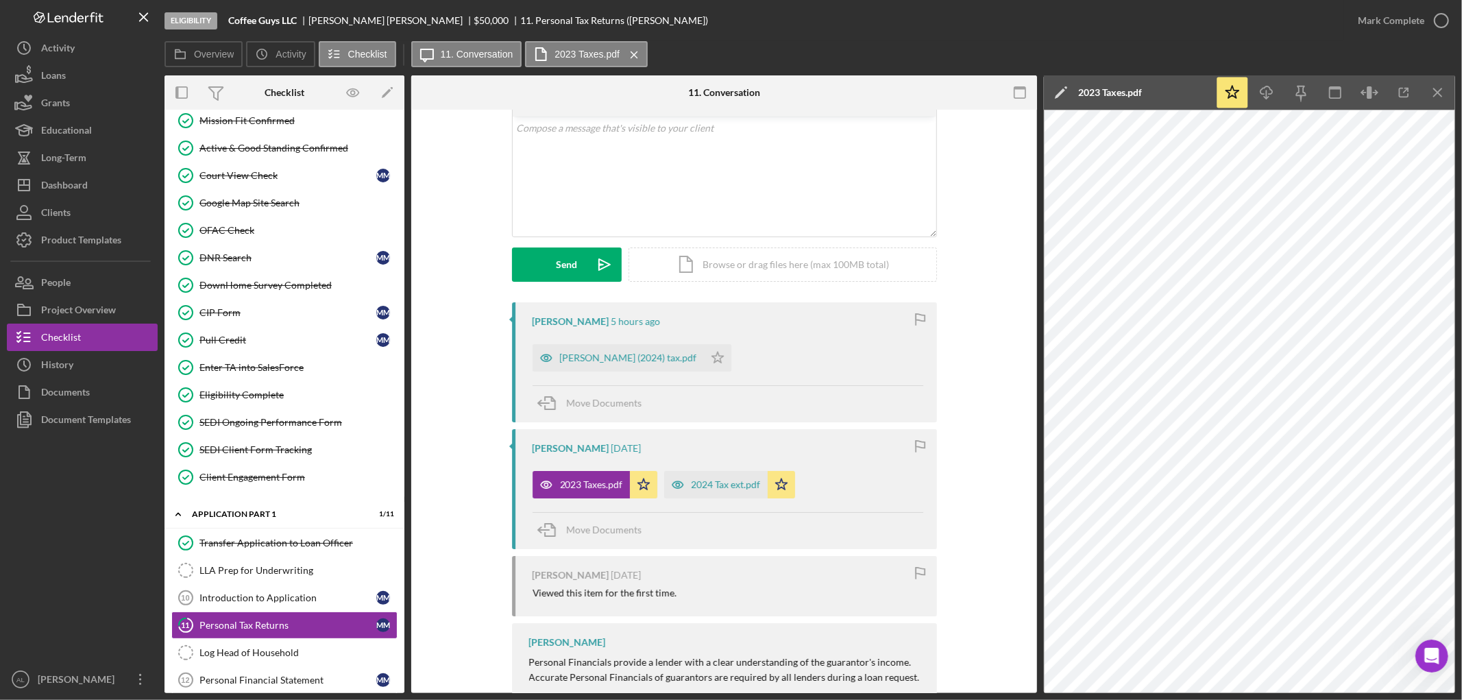
click at [971, 270] on div "Visible to Client Internal Request Docs v Color teal Color pink Remove color Ad…" at bounding box center [724, 178] width 585 height 248
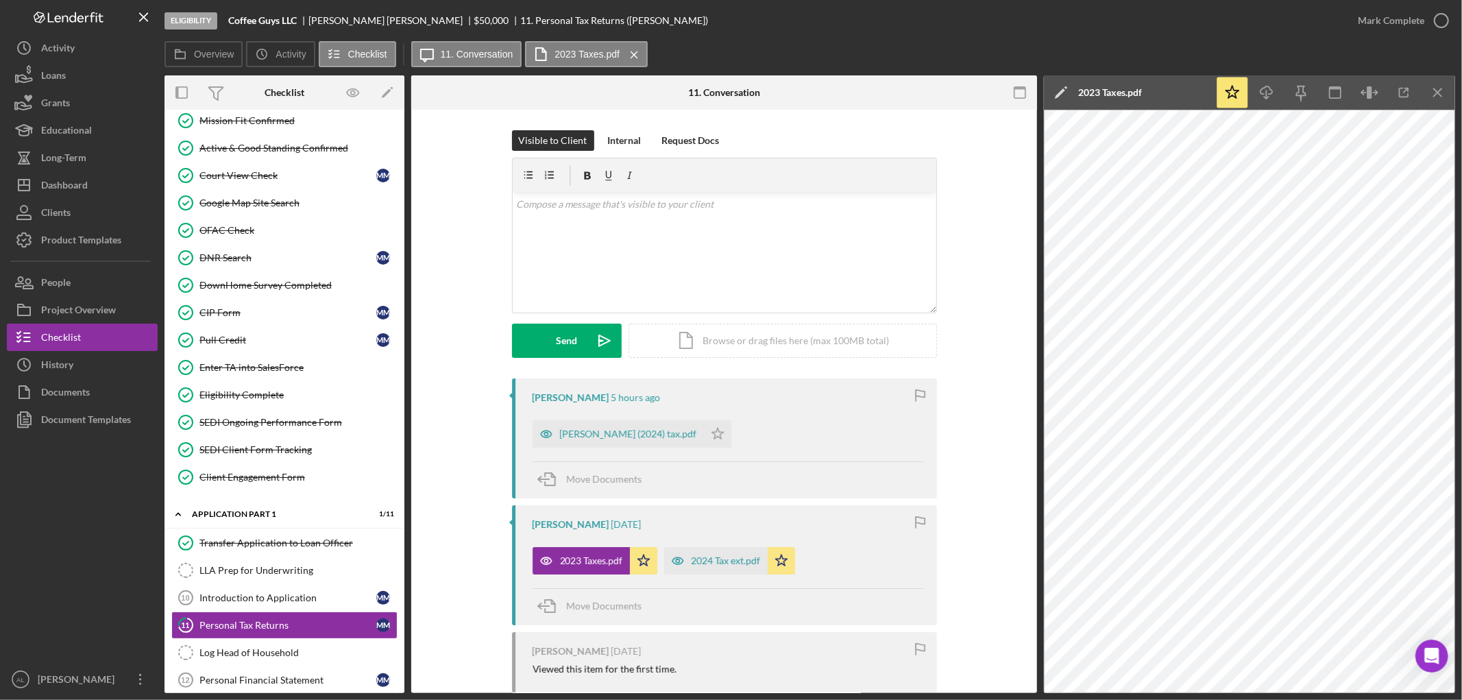
click at [988, 367] on div "Visible to Client Internal Request Docs v Color teal Color pink Remove color Ad…" at bounding box center [724, 254] width 585 height 248
click at [645, 433] on div "[PERSON_NAME] (2024) tax.pdf" at bounding box center [628, 434] width 137 height 11
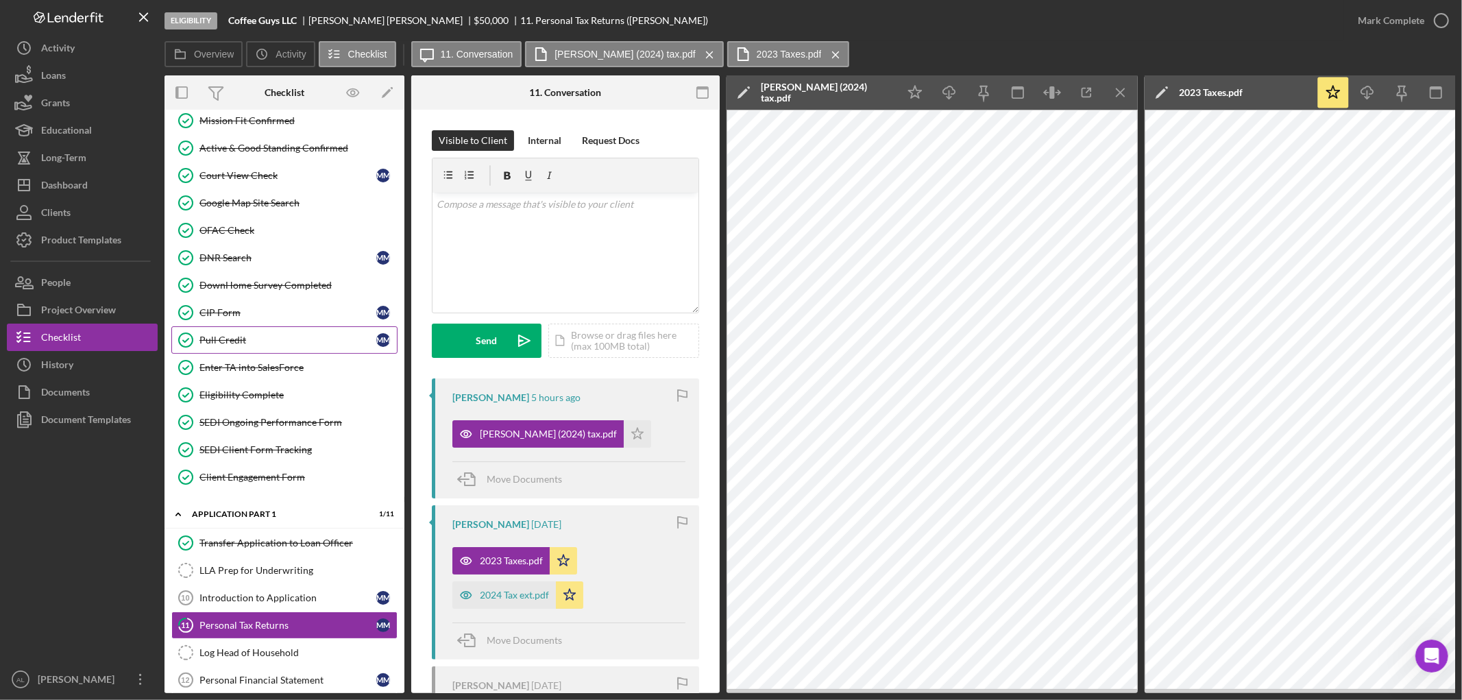
click at [271, 350] on link "Pull Credit Pull Credit M M" at bounding box center [284, 339] width 226 height 27
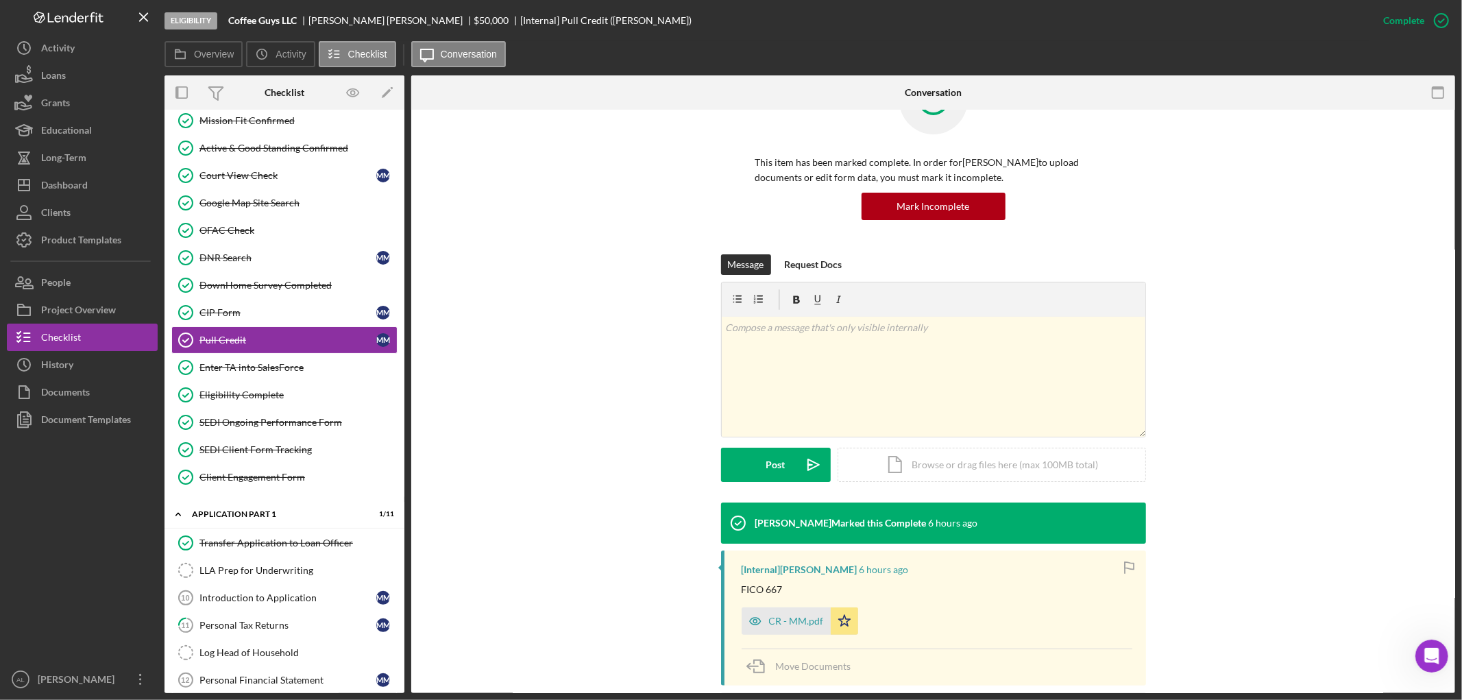
scroll to position [186, 0]
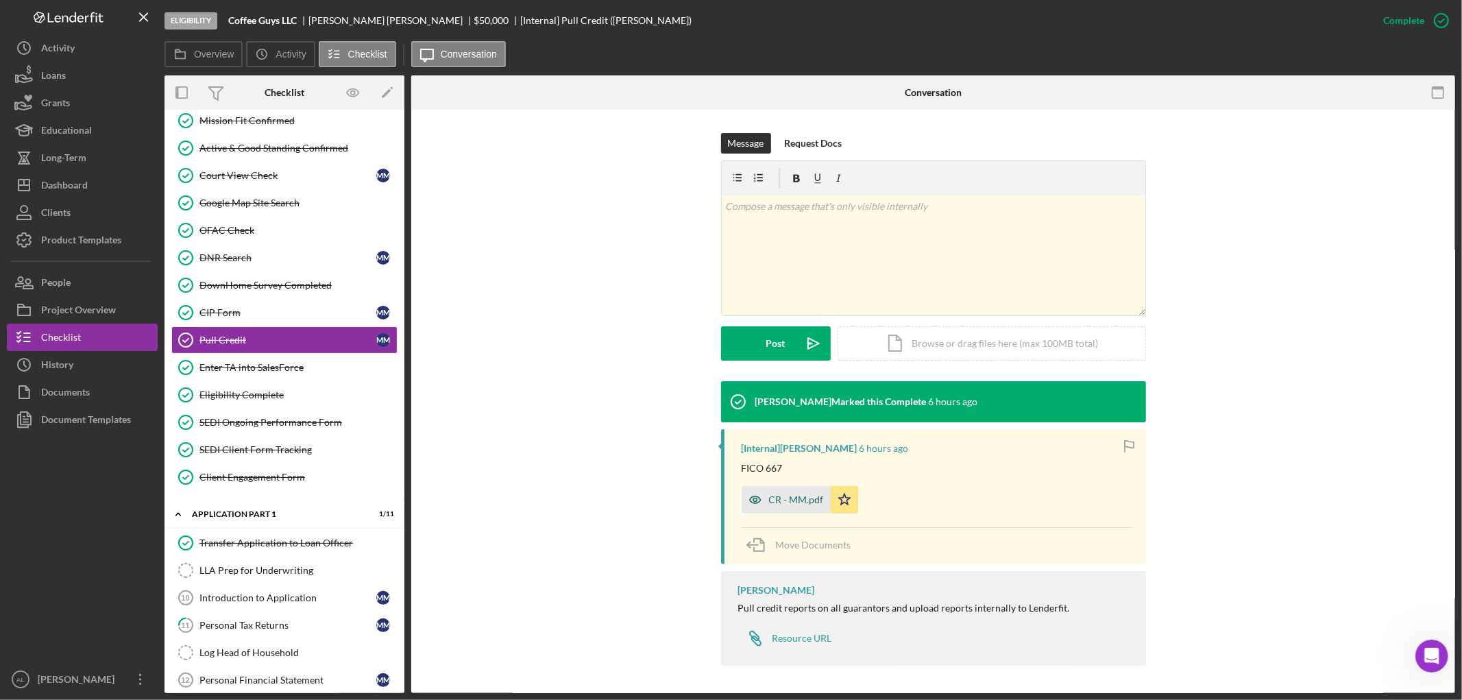
click at [784, 505] on div "CR - MM.pdf" at bounding box center [786, 499] width 89 height 27
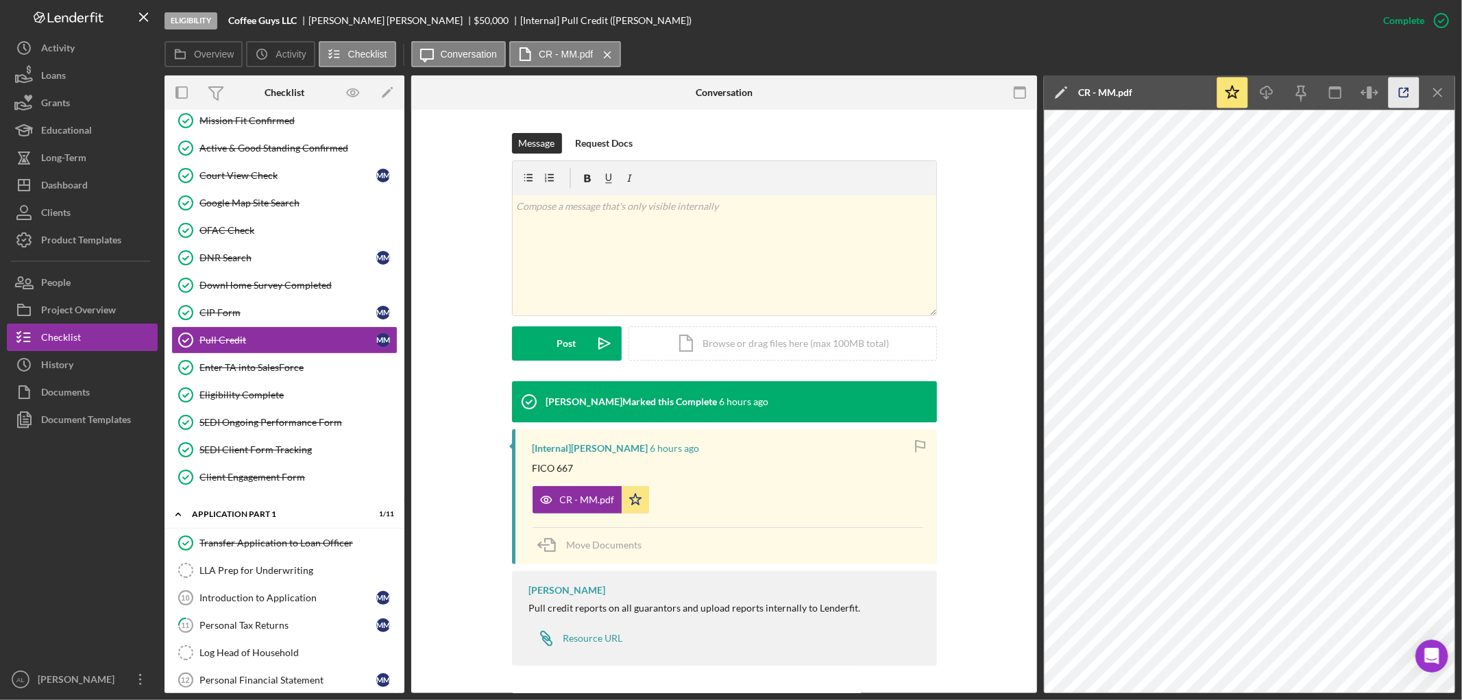
click at [1404, 96] on icon "button" at bounding box center [1404, 92] width 31 height 31
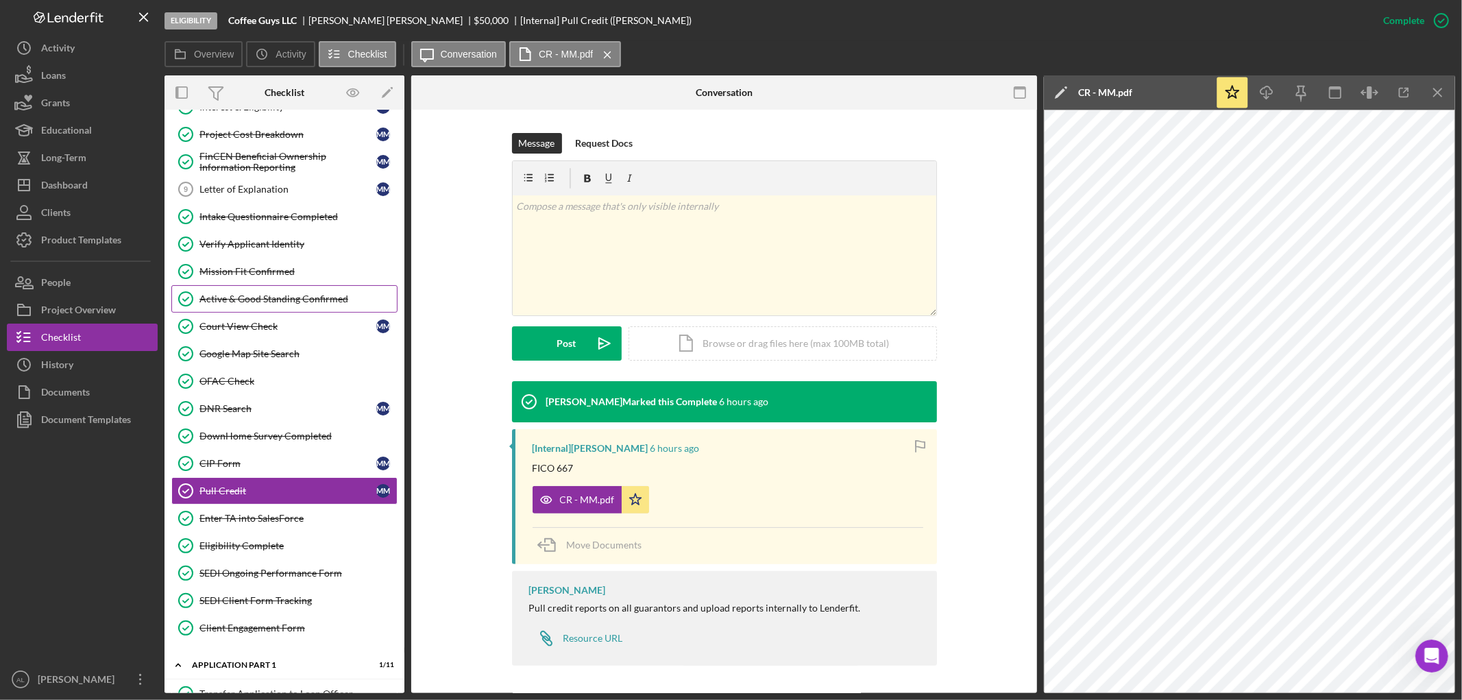
scroll to position [187, 0]
click at [251, 331] on div "Court View Check" at bounding box center [288, 327] width 177 height 11
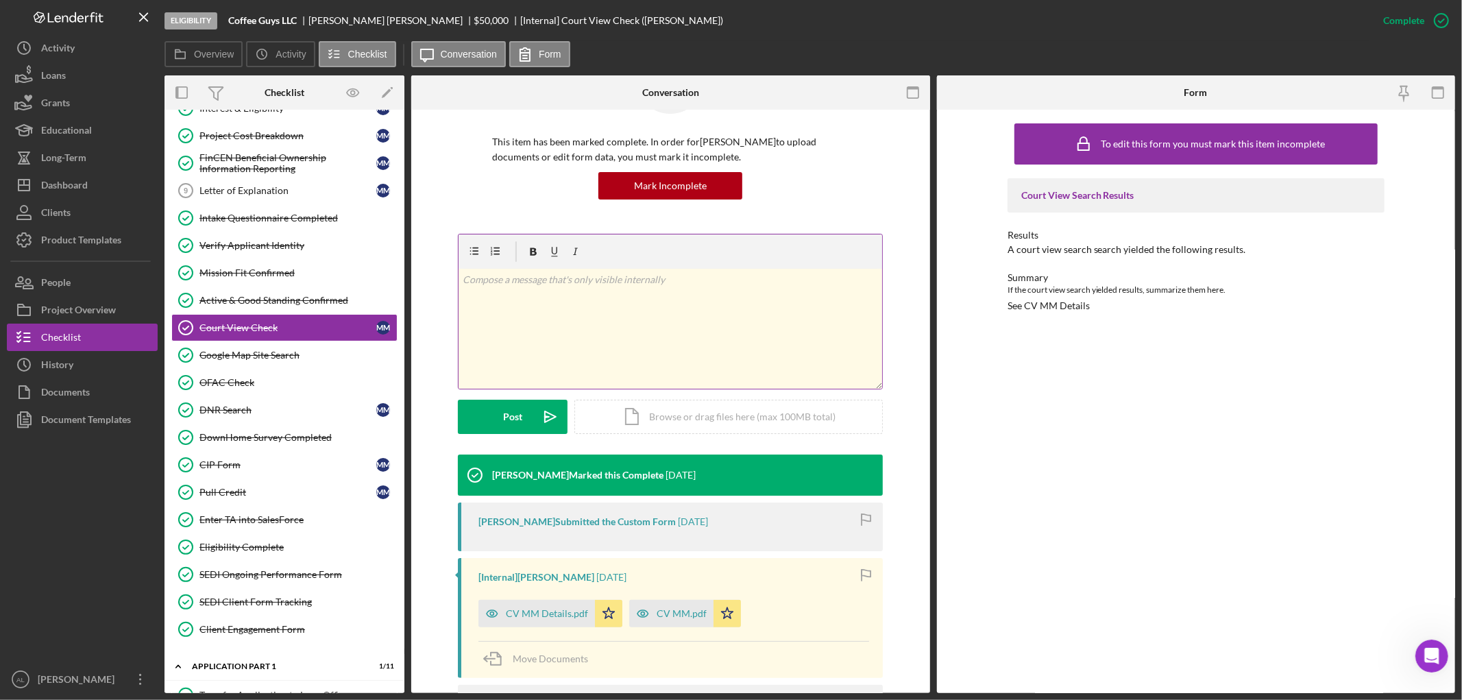
scroll to position [199, 0]
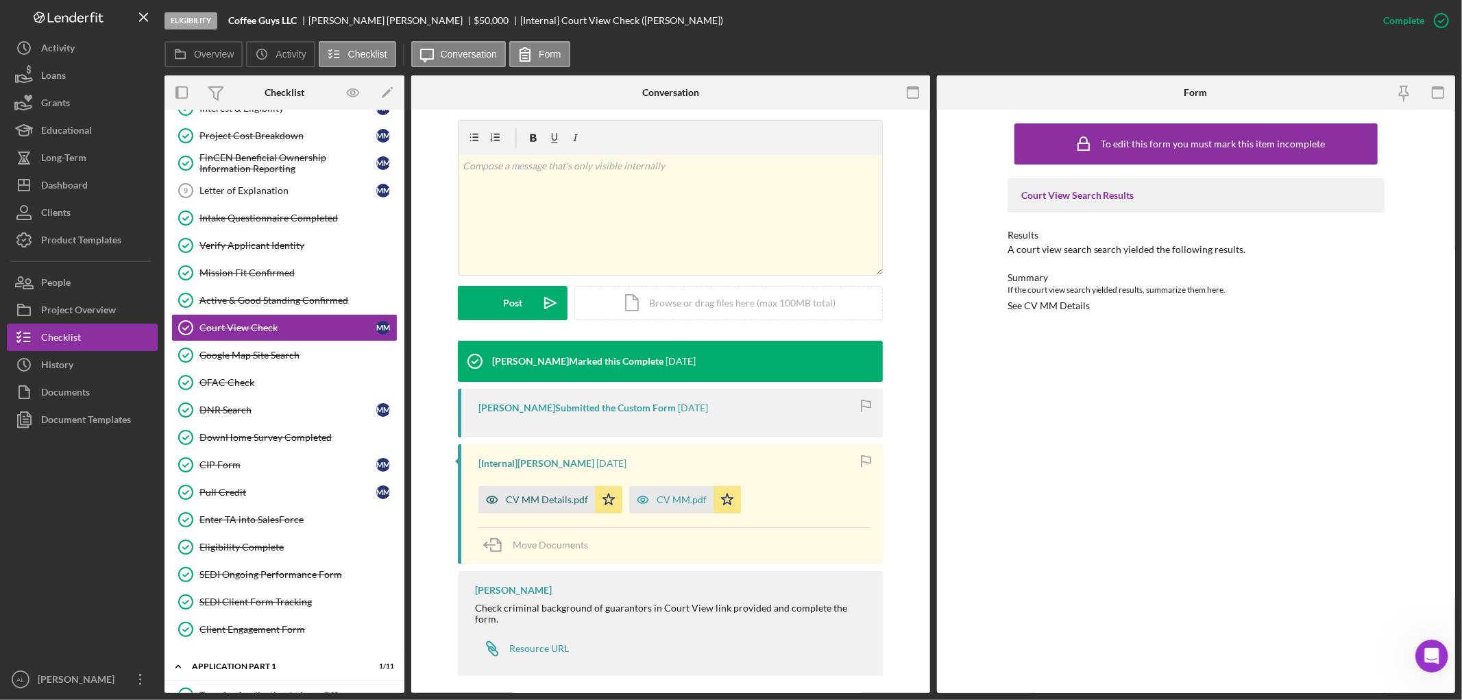
click at [535, 492] on div "CV MM Details.pdf" at bounding box center [537, 499] width 117 height 27
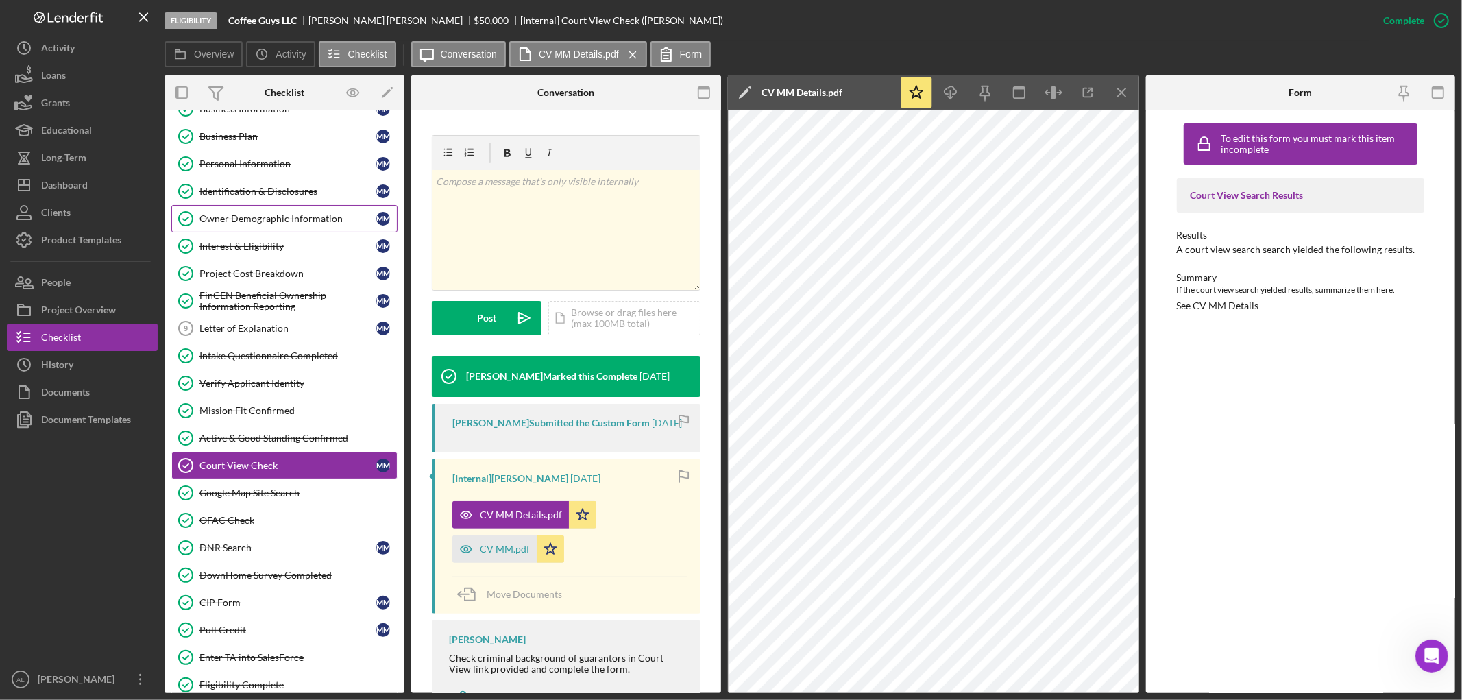
scroll to position [0, 0]
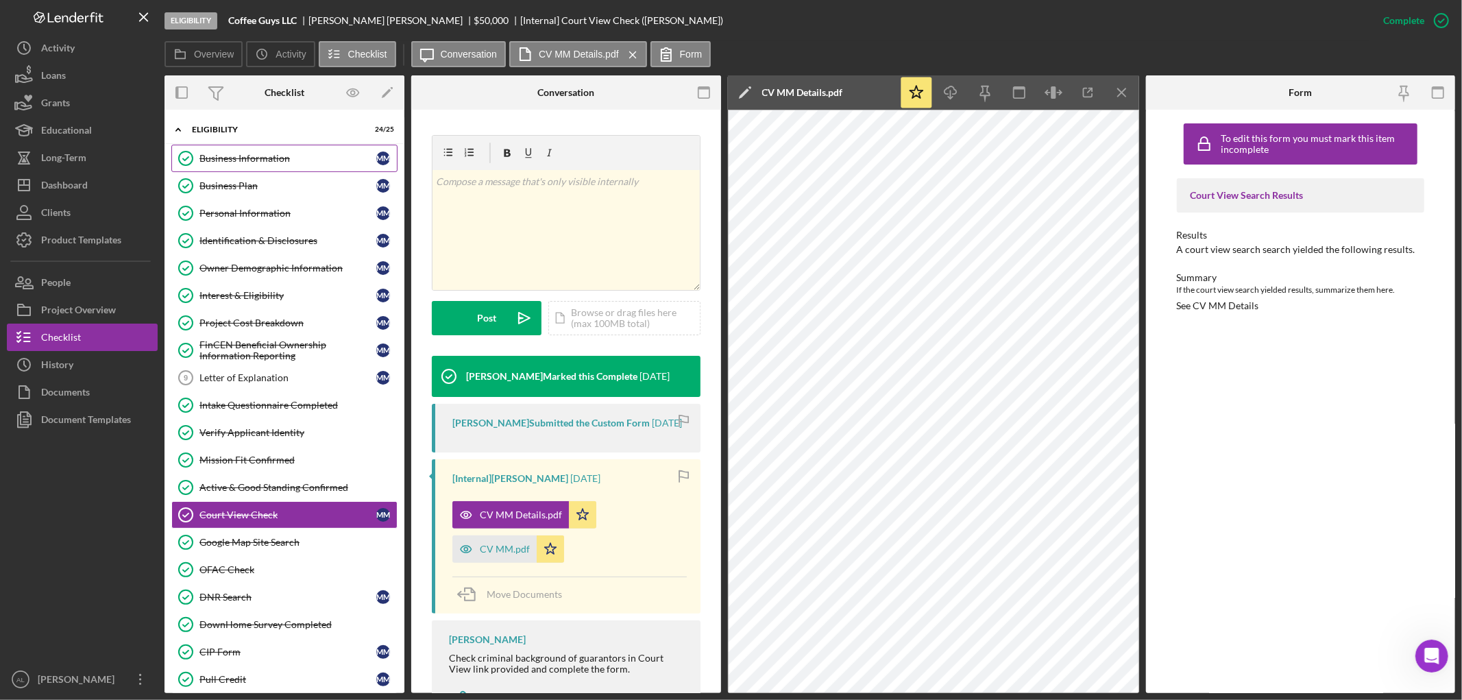
click at [251, 160] on div "Business Information" at bounding box center [288, 158] width 177 height 11
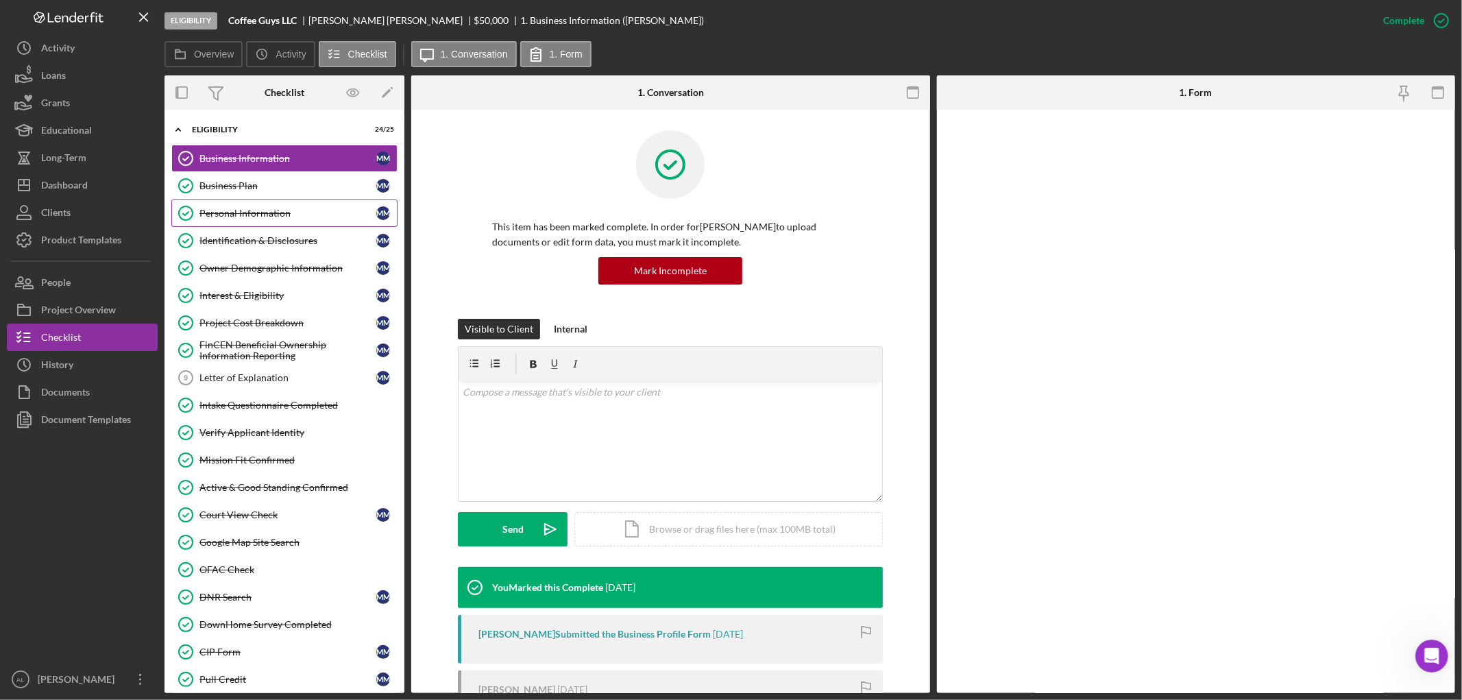
click at [251, 215] on div "Personal Information" at bounding box center [288, 213] width 177 height 11
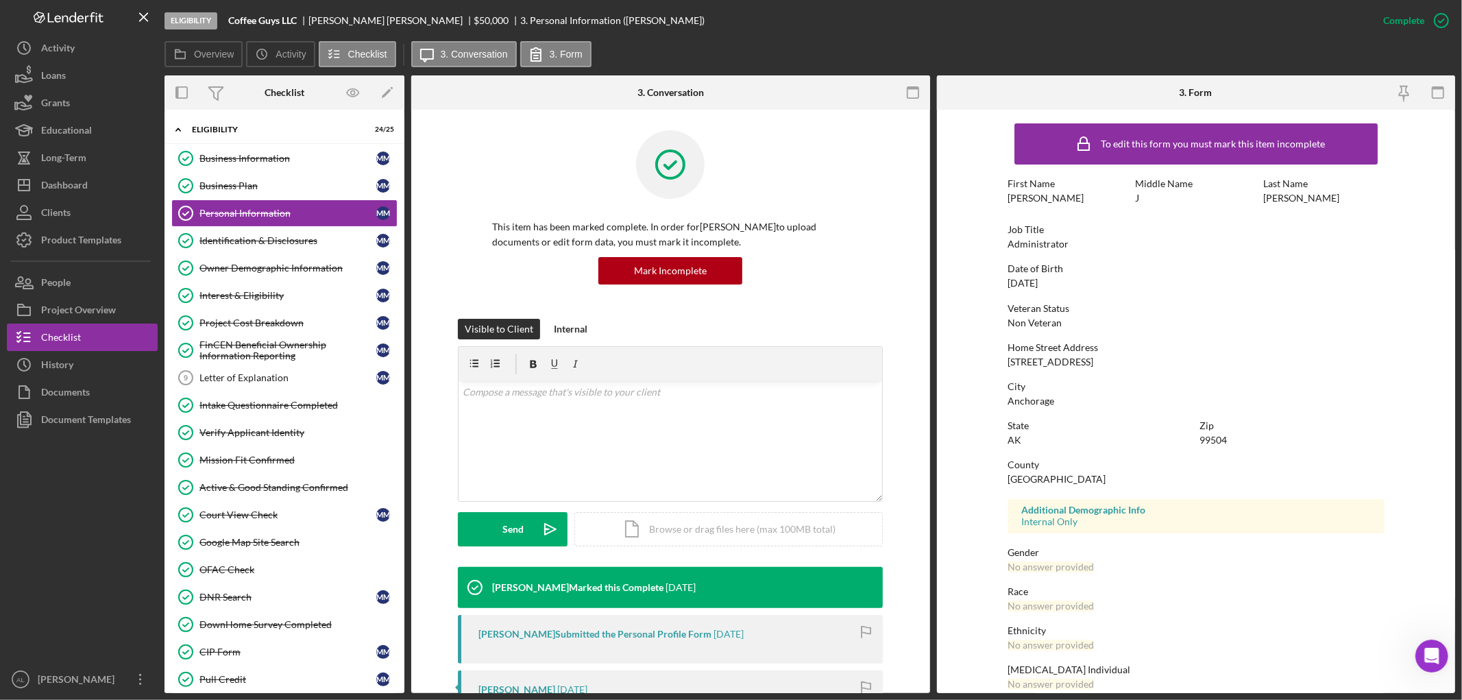
click at [1257, 296] on div "To edit this form you must mark this item incomplete First Name [PERSON_NAME] M…" at bounding box center [1196, 430] width 377 height 626
click at [88, 192] on button "Icon/Dashboard Dashboard" at bounding box center [82, 184] width 151 height 27
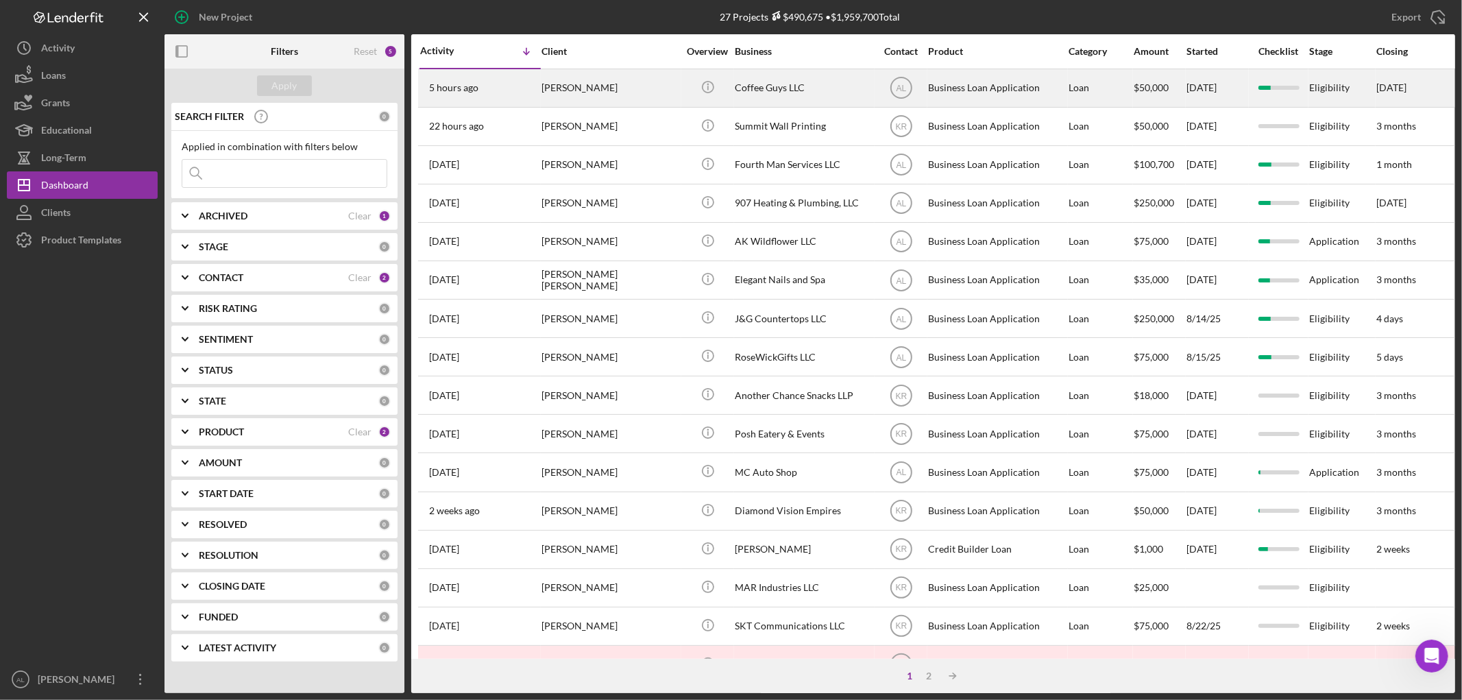
click at [546, 89] on div "[PERSON_NAME]" at bounding box center [610, 88] width 137 height 36
